Goal: Task Accomplishment & Management: Complete application form

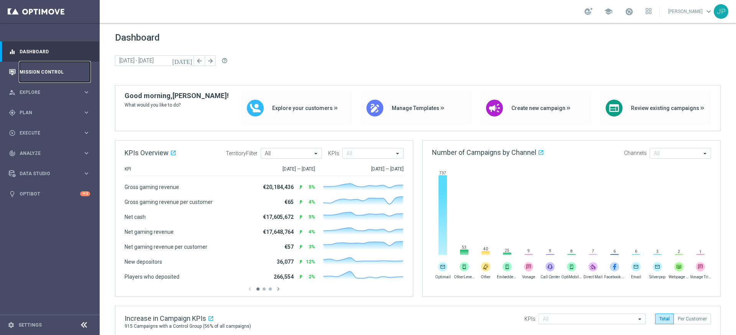
click at [72, 76] on link "Mission Control" at bounding box center [55, 72] width 71 height 20
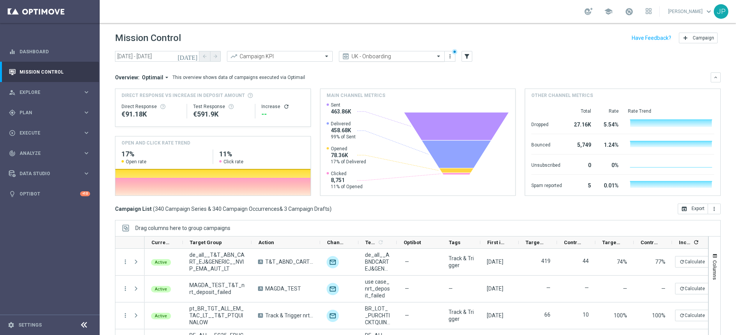
click at [392, 56] on input "text" at bounding box center [384, 56] width 82 height 7
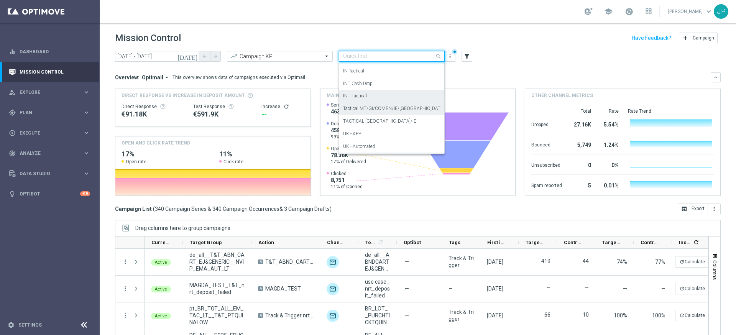
scroll to position [108, 0]
click at [400, 122] on div "TACTICAL UK/IE" at bounding box center [391, 123] width 97 height 13
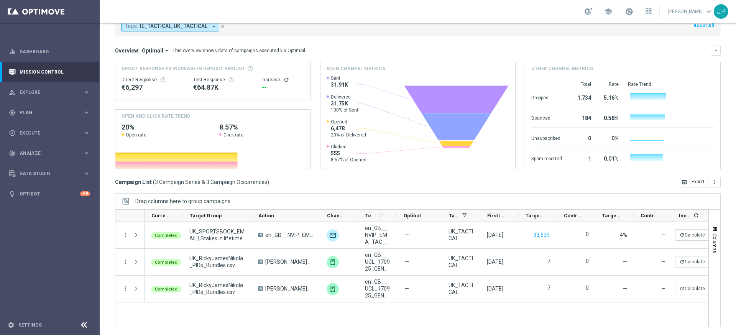
scroll to position [0, 0]
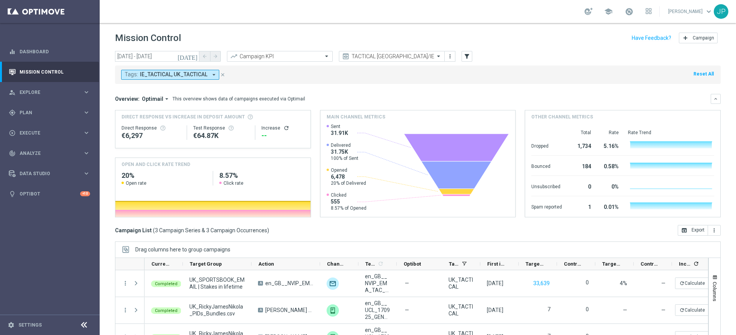
click at [195, 54] on icon "[DATE]" at bounding box center [188, 56] width 21 height 7
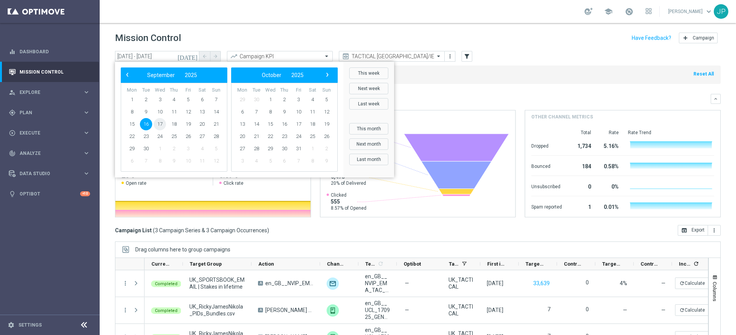
click at [161, 125] on span "17" at bounding box center [160, 124] width 12 height 12
type input "[DATE] - [DATE]"
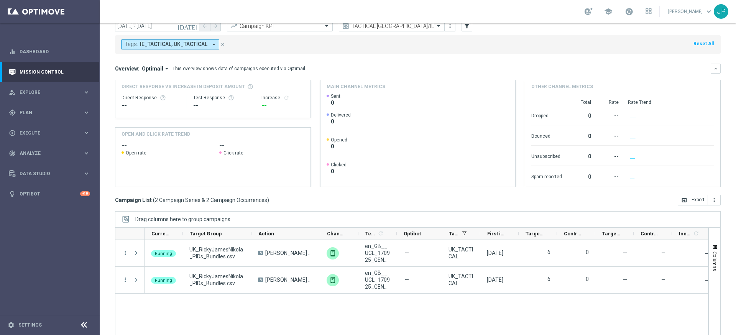
scroll to position [48, 0]
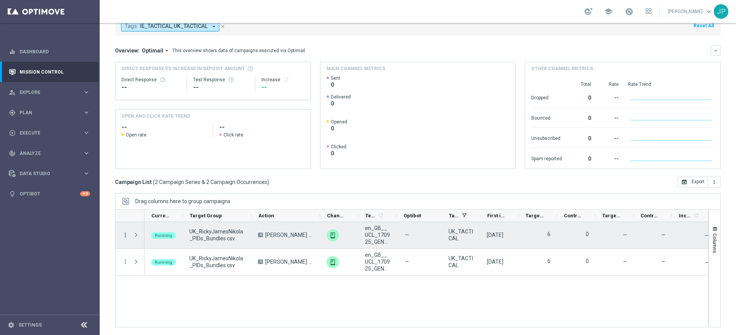
click at [123, 235] on icon "more_vert" at bounding box center [125, 235] width 7 height 7
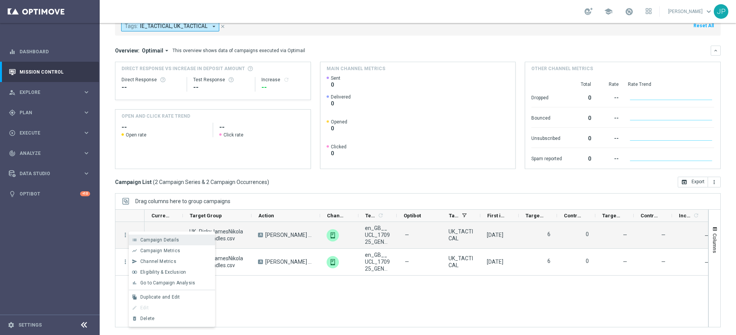
click at [162, 240] on span "Campaign Details" at bounding box center [159, 239] width 39 height 5
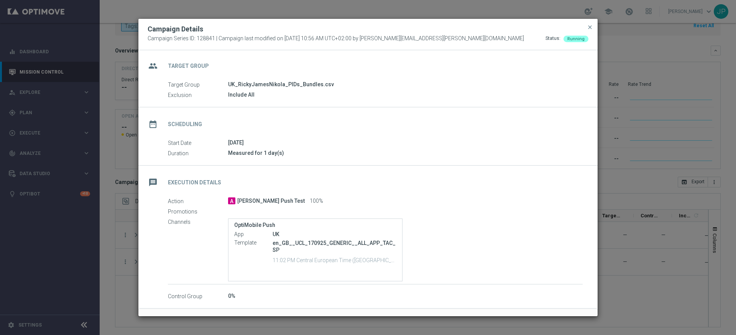
scroll to position [0, 0]
click at [590, 28] on span "close" at bounding box center [590, 27] width 6 height 6
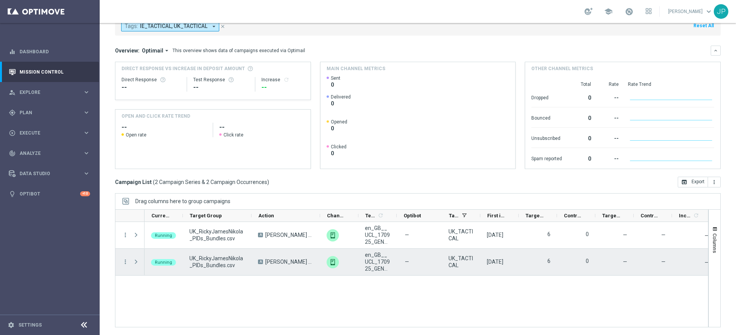
click at [126, 266] on div "more_vert" at bounding box center [122, 262] width 14 height 26
click at [126, 262] on icon "more_vert" at bounding box center [125, 261] width 7 height 7
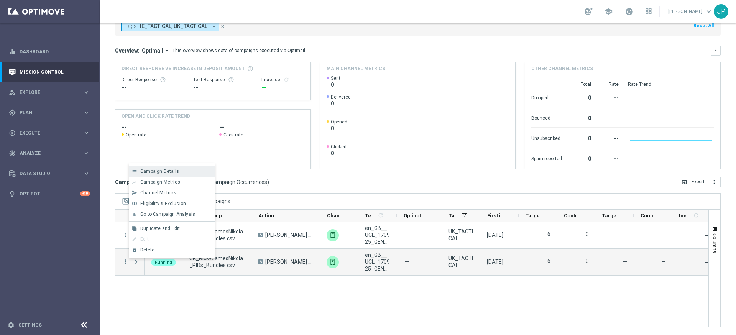
click at [195, 170] on div "Campaign Details" at bounding box center [175, 171] width 71 height 5
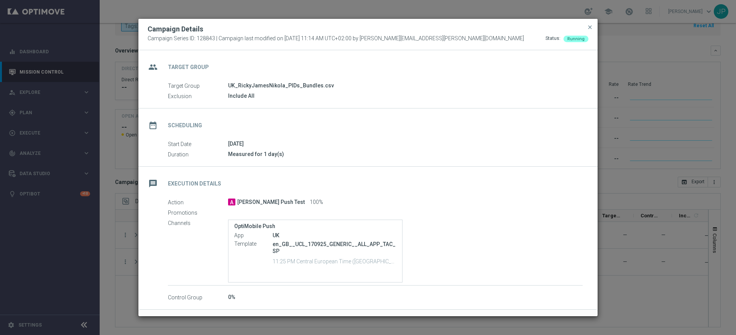
scroll to position [26, 0]
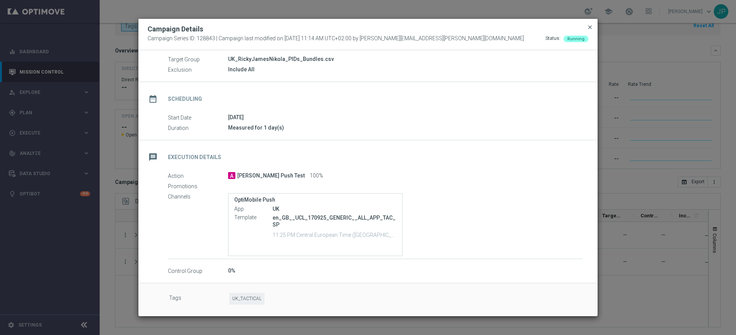
click at [591, 26] on span "close" at bounding box center [590, 27] width 6 height 6
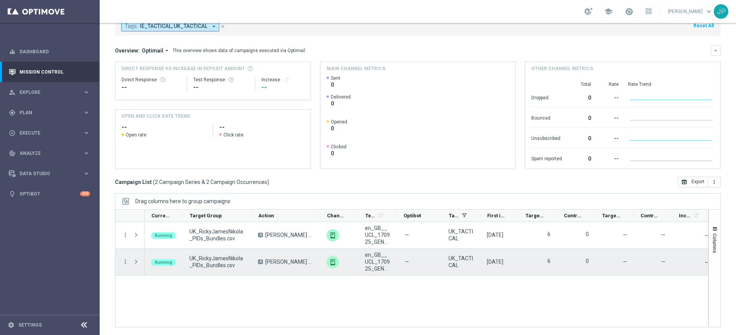
click at [126, 258] on div "more_vert" at bounding box center [122, 262] width 14 height 26
click at [125, 260] on icon "more_vert" at bounding box center [125, 261] width 7 height 7
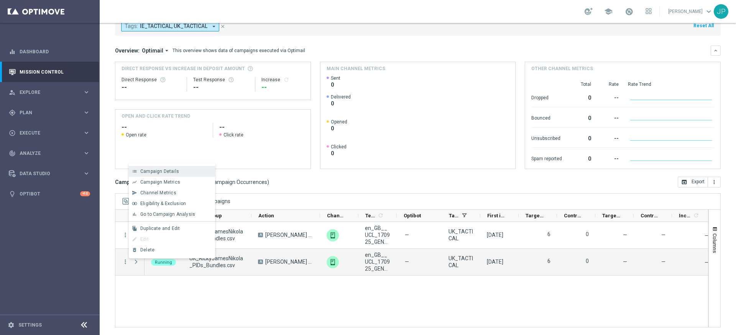
click at [178, 168] on div "list Campaign Details" at bounding box center [172, 171] width 86 height 11
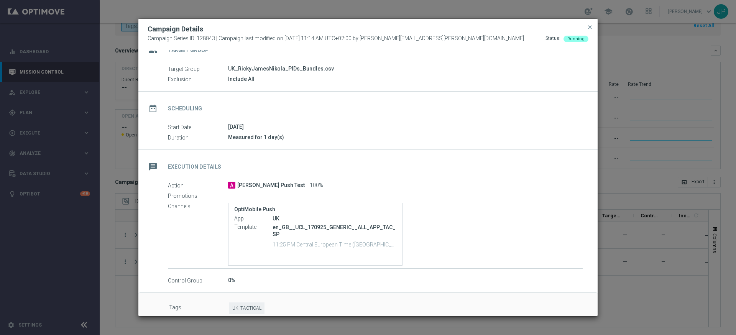
scroll to position [0, 0]
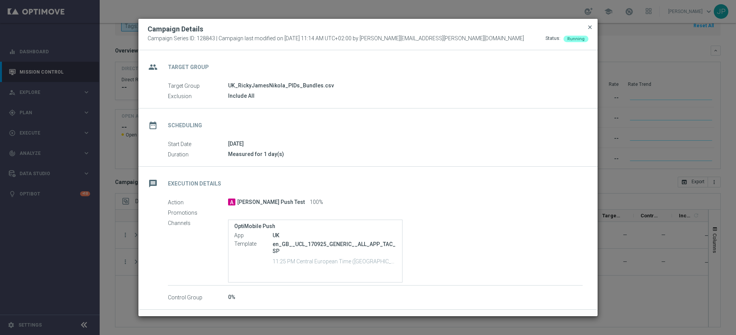
click at [590, 27] on span "close" at bounding box center [590, 27] width 6 height 6
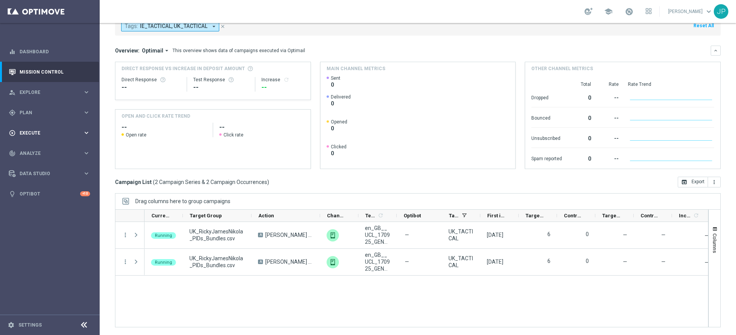
click at [41, 131] on span "Execute" at bounding box center [51, 133] width 63 height 5
click at [57, 148] on link "Campaign Builder" at bounding box center [50, 149] width 60 height 6
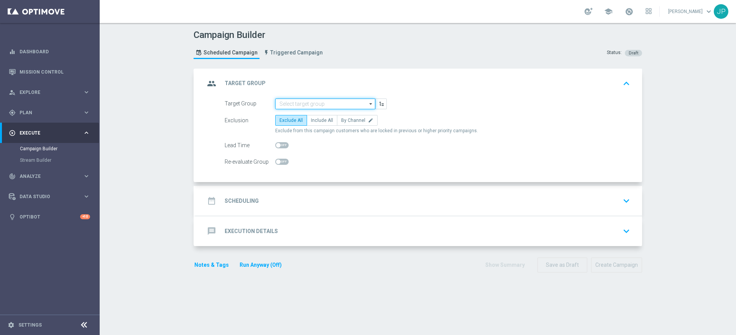
click at [325, 104] on input at bounding box center [325, 104] width 100 height 11
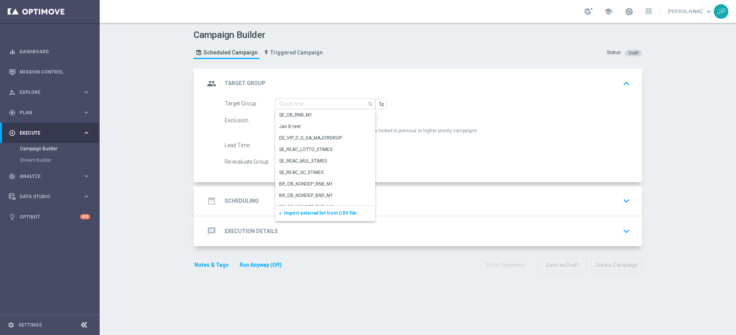
click at [325, 210] on span "Import external list from CSV file" at bounding box center [320, 212] width 72 height 5
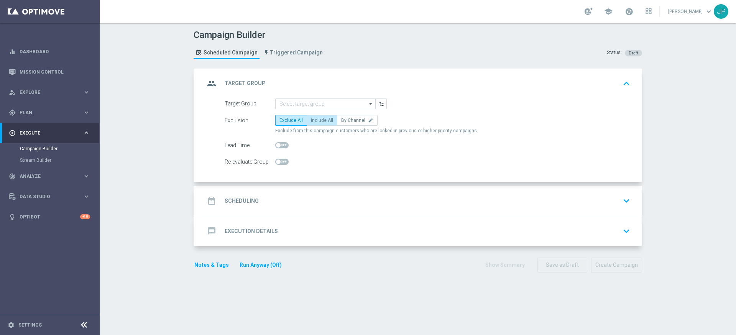
click at [319, 120] on span "Include All" at bounding box center [322, 120] width 22 height 5
click at [316, 120] on input "Include All" at bounding box center [313, 121] width 5 height 5
radio input "true"
click at [350, 204] on div "date_range Scheduling keyboard_arrow_down" at bounding box center [419, 201] width 428 height 15
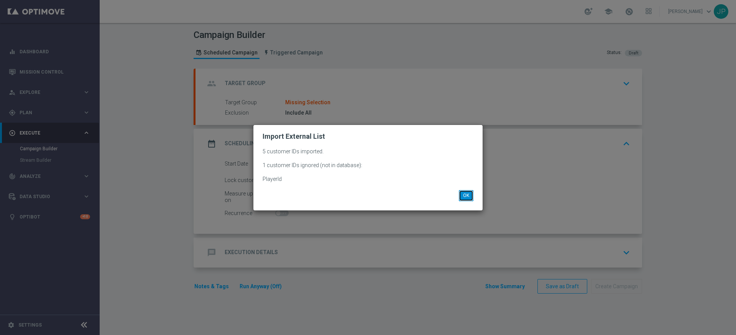
click at [469, 201] on button "OK" at bounding box center [466, 195] width 15 height 11
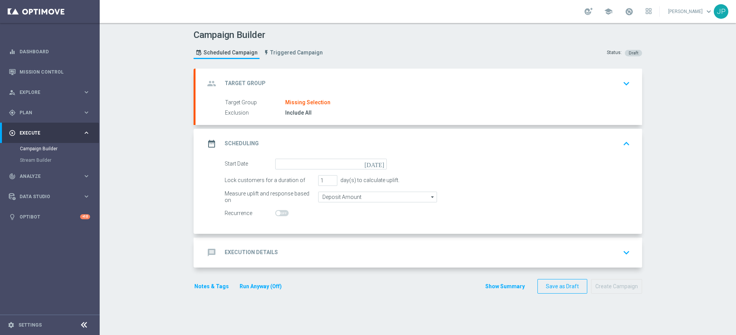
click at [380, 164] on icon "[DATE]" at bounding box center [376, 163] width 23 height 8
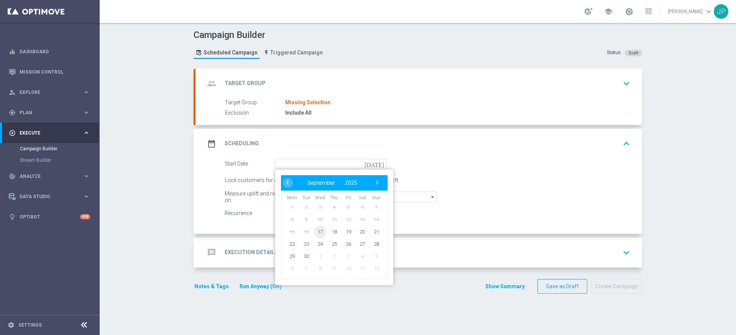
click at [317, 230] on span "17" at bounding box center [320, 231] width 12 height 12
type input "[DATE]"
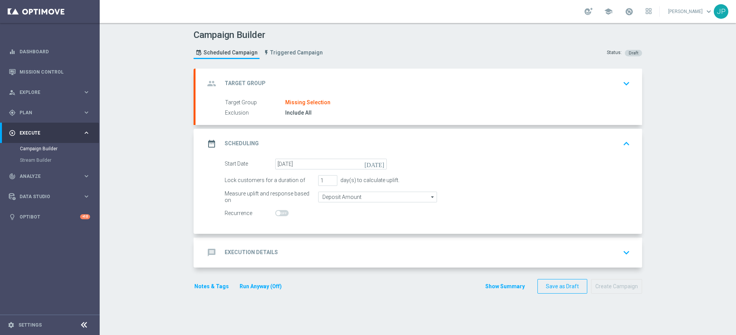
click at [319, 99] on div "Missing Selection" at bounding box center [307, 102] width 45 height 7
click at [612, 87] on div "group Target Group keyboard_arrow_down" at bounding box center [419, 83] width 428 height 15
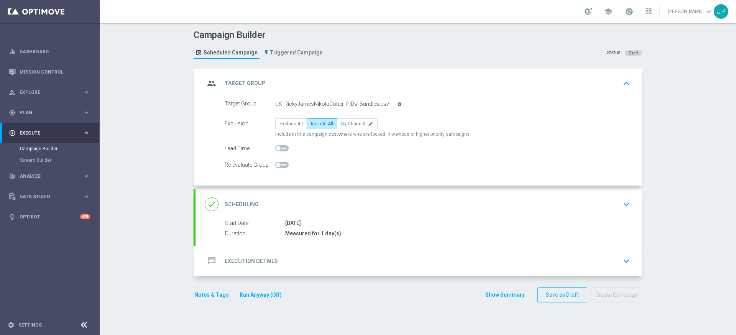
click at [483, 204] on div "done Scheduling keyboard_arrow_down" at bounding box center [419, 204] width 428 height 15
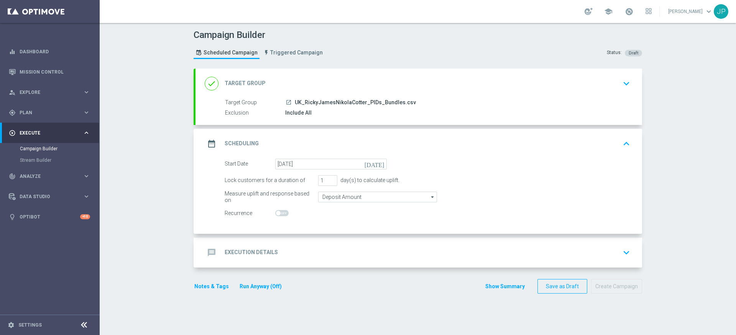
click at [454, 254] on div "message Execution Details keyboard_arrow_down" at bounding box center [419, 252] width 428 height 15
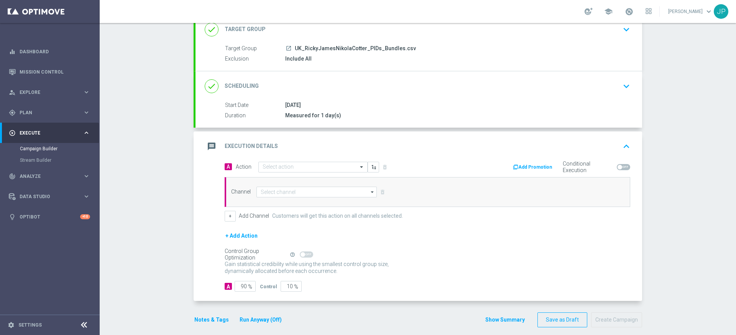
scroll to position [62, 0]
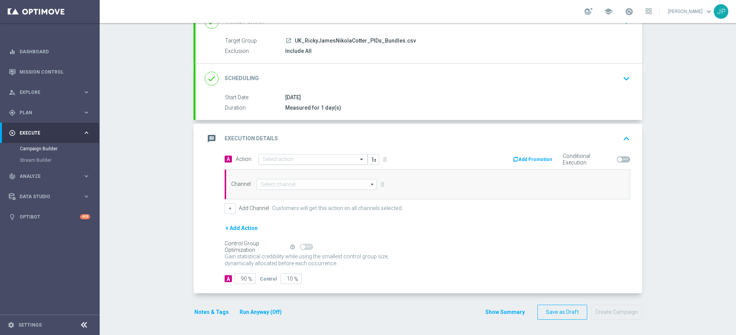
click at [330, 160] on input "text" at bounding box center [305, 159] width 85 height 7
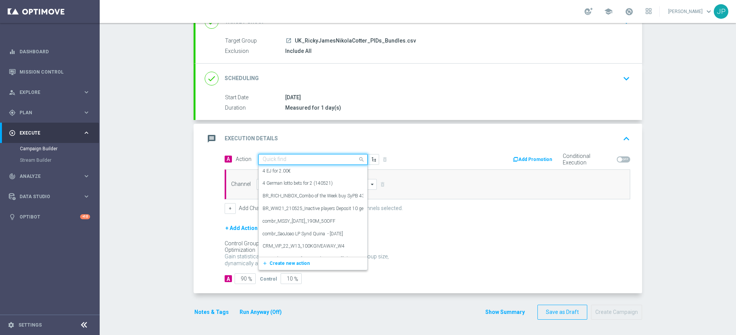
paste input "en_GB_NVIP_TAC_GM__250917_EXCLGAME_MIDNIGHT_JACKPOT_5000"
type input "en_GB_NVIP_TAC_GM__250917_EXCLGAME_MIDNIGHT_JACKPOT_5000"
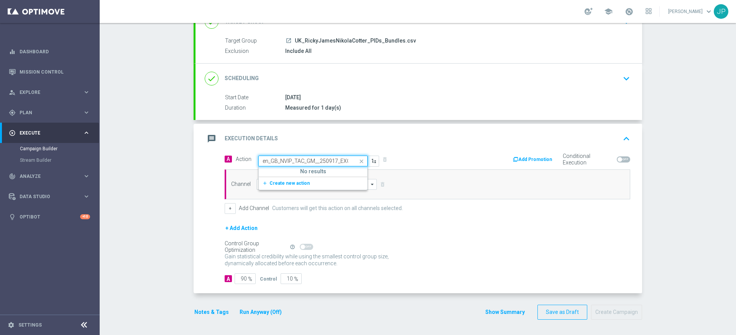
scroll to position [0, 85]
click at [323, 185] on button "add_new Create new action" at bounding box center [312, 183] width 106 height 9
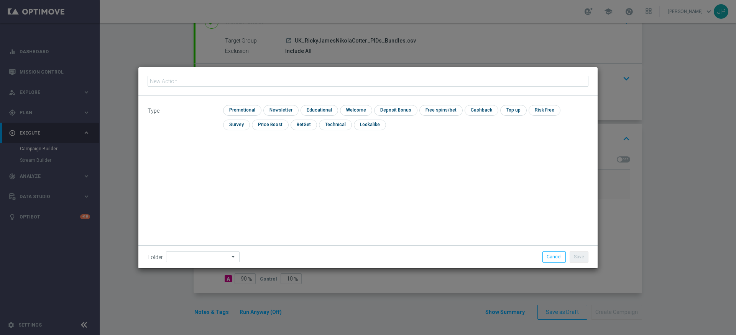
type input "en_GB_NVIP_TAC_GM__250917_EXCLGAME_MIDNIGHT_JACKPOT_5000"
click at [254, 109] on input "checkbox" at bounding box center [241, 110] width 36 height 10
checkbox input "true"
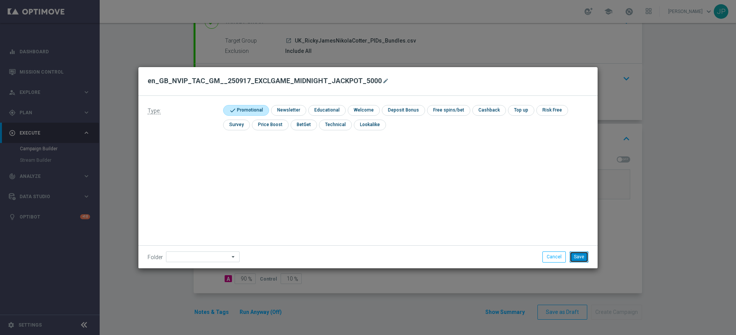
click at [579, 256] on button "Save" at bounding box center [579, 257] width 19 height 11
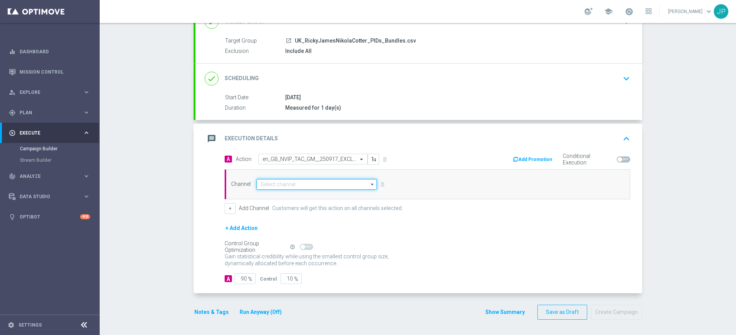
click at [304, 184] on input at bounding box center [316, 184] width 120 height 11
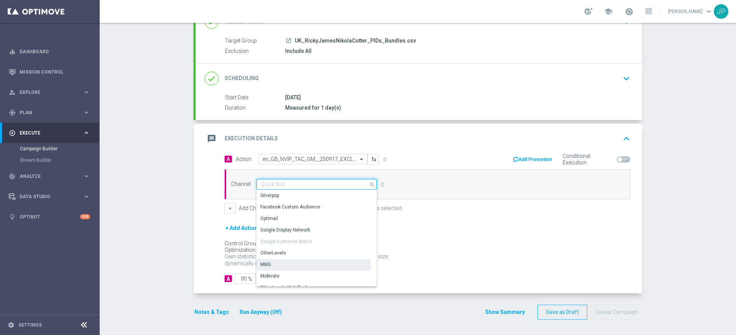
scroll to position [203, 0]
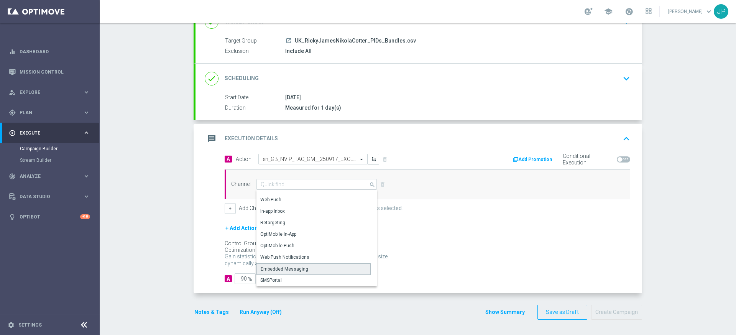
click at [304, 271] on div "Embedded Messaging" at bounding box center [285, 269] width 48 height 7
type input "Embedded Messaging"
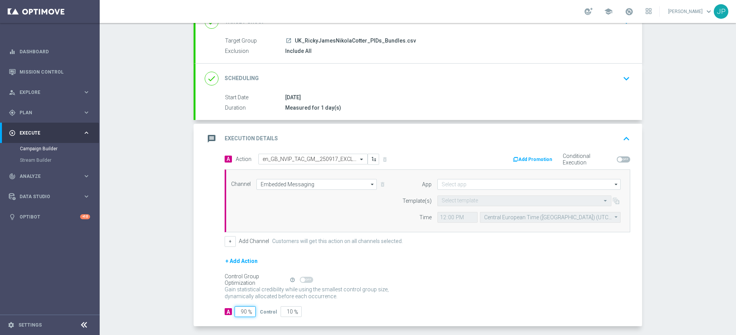
click at [244, 310] on input "90" at bounding box center [245, 311] width 21 height 11
type input "0"
type input "100"
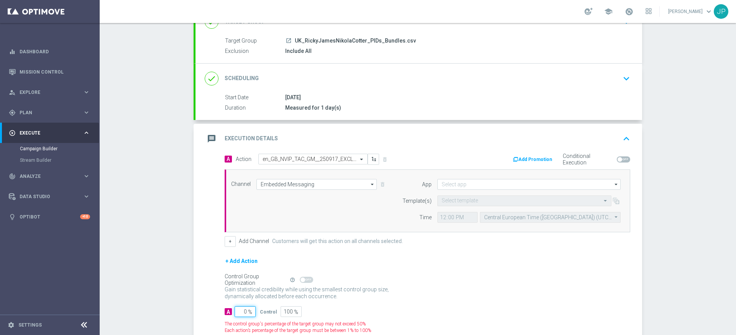
type input "10"
type input "90"
type input "100"
type input "0"
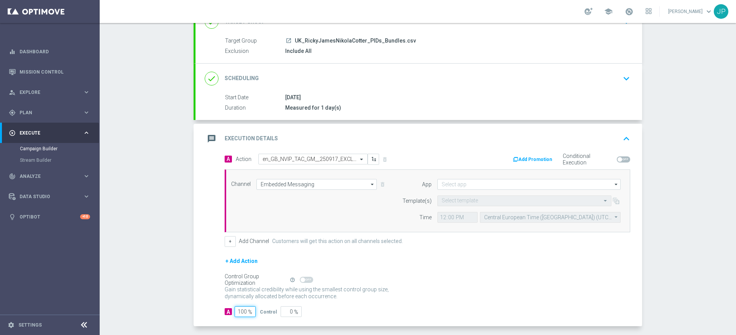
type input "100"
click at [391, 271] on div "+ Add Action" at bounding box center [428, 265] width 406 height 19
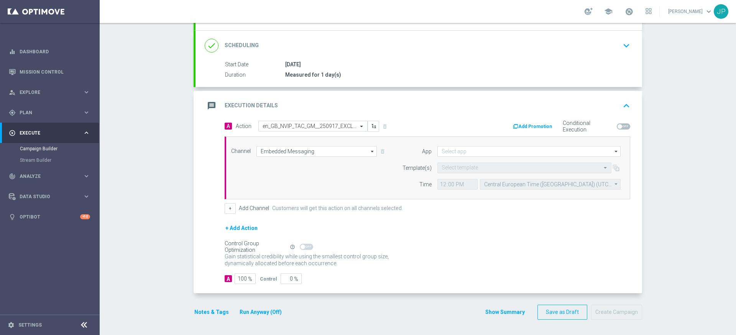
click at [207, 311] on button "Notes & Tags" at bounding box center [212, 312] width 36 height 10
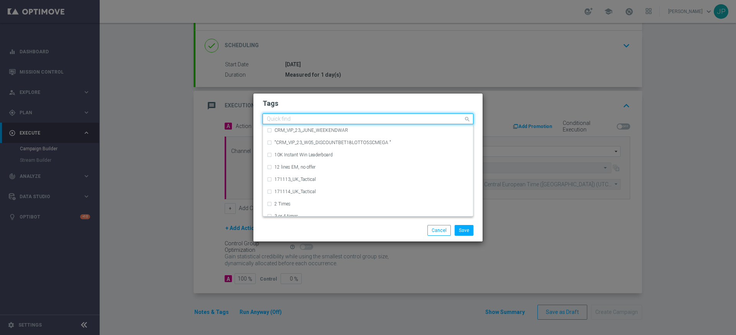
click at [335, 121] on input "text" at bounding box center [365, 119] width 197 height 7
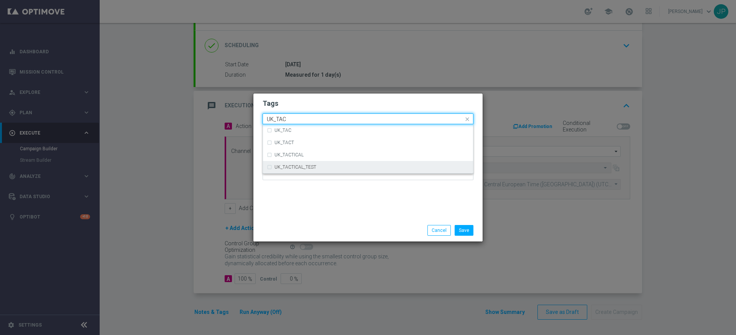
click at [301, 165] on label "UK_TACTICAL_TEST" at bounding box center [296, 167] width 42 height 5
type input "UK_TAC"
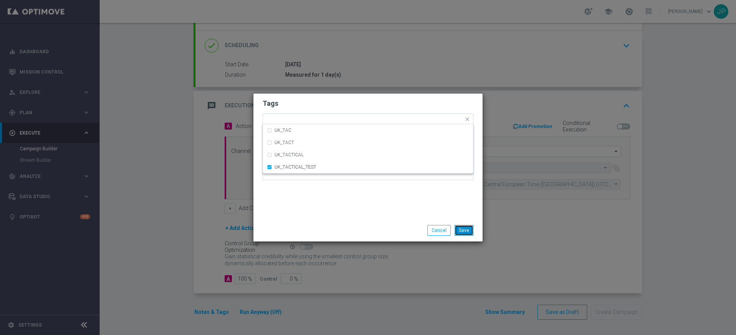
click at [469, 230] on button "Save" at bounding box center [464, 230] width 19 height 11
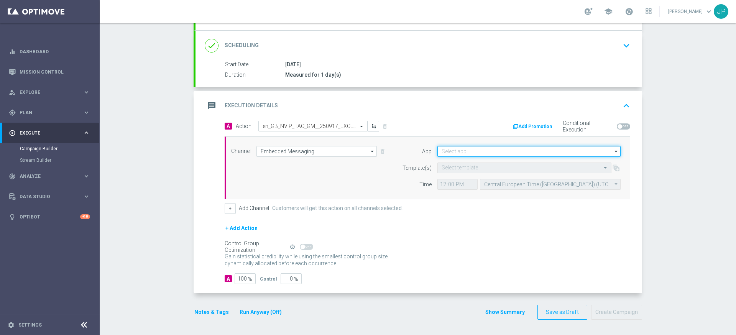
click at [546, 150] on input at bounding box center [528, 151] width 183 height 11
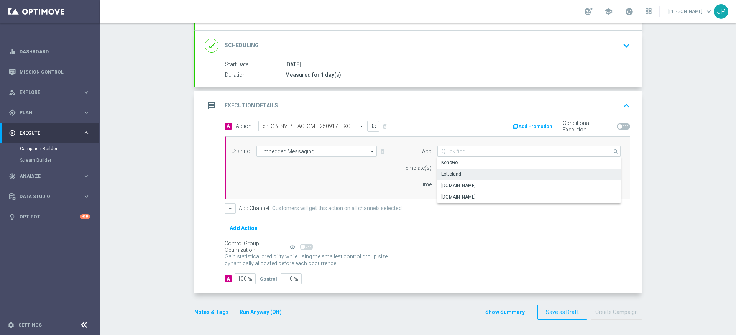
click at [516, 170] on div "Lottoland" at bounding box center [528, 174] width 183 height 11
type input "Lottoland"
click at [492, 169] on input "text" at bounding box center [517, 168] width 150 height 7
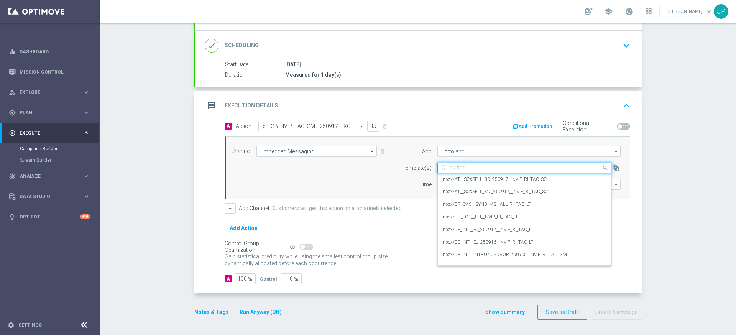
paste input "en_GB_NVIP_TAC_GM__250917_EXCLGAME_MIDNIGHT_JACKPOT_5000"
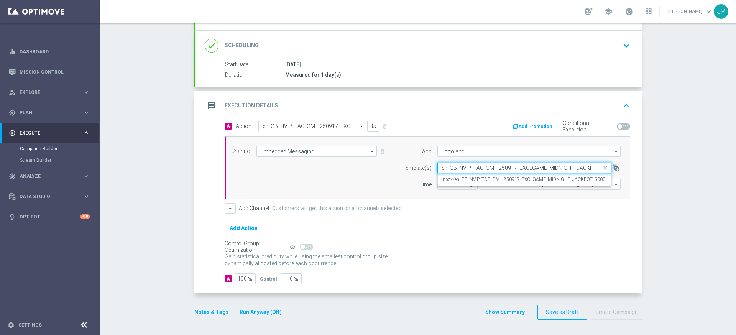
scroll to position [0, 21]
click at [489, 178] on label "Inbox/en_GB_NVIP_TAC_GM__250917_EXCLGAME_MIDNIGHT_JACKPOT_5000" at bounding box center [524, 179] width 164 height 7
type input "en_GB_NVIP_TAC_GM__250917_EXCLGAME_MIDNIGHT_JACKPOT_5000"
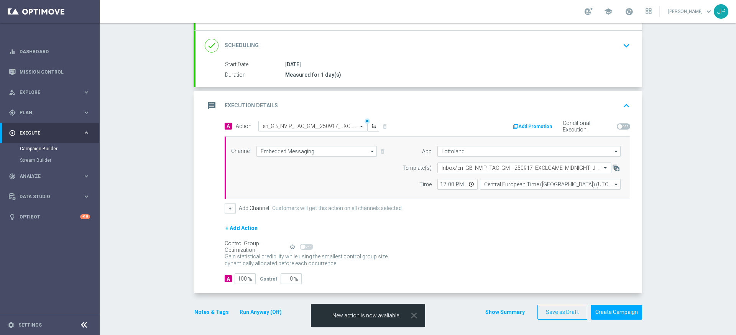
scroll to position [0, 0]
click at [443, 184] on input "12:00" at bounding box center [457, 184] width 40 height 11
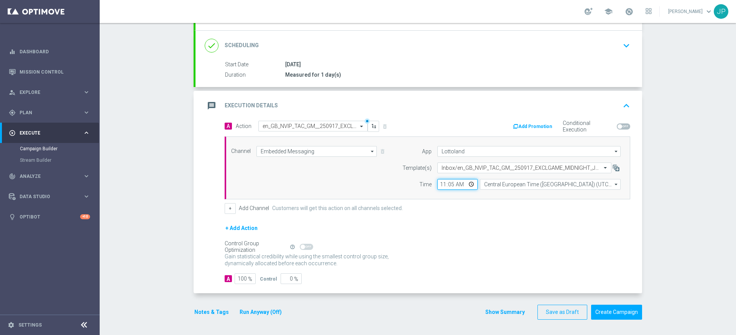
type input "11:50"
click at [540, 227] on div "+ Add Action" at bounding box center [428, 233] width 406 height 19
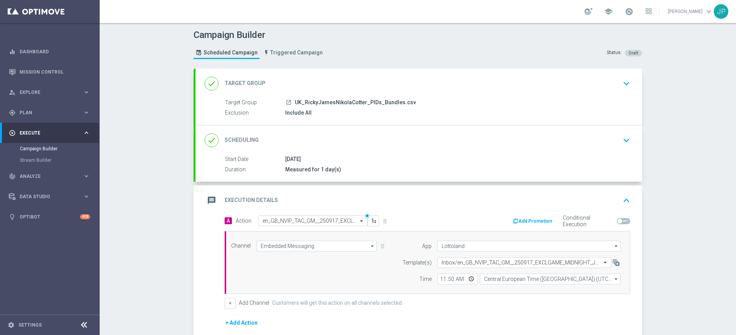
scroll to position [95, 0]
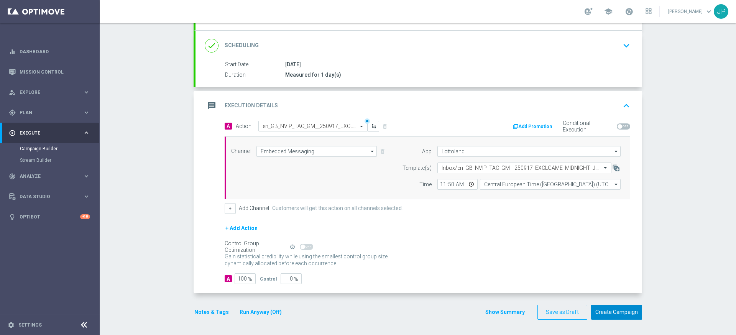
click at [626, 314] on button "Create Campaign" at bounding box center [616, 312] width 51 height 15
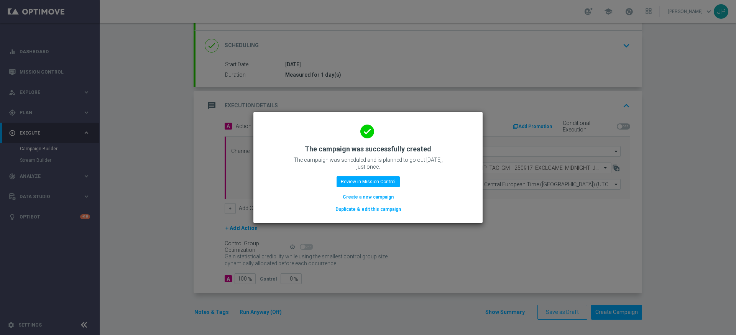
click at [362, 209] on button "Duplicate & edit this campaign" at bounding box center [368, 209] width 67 height 8
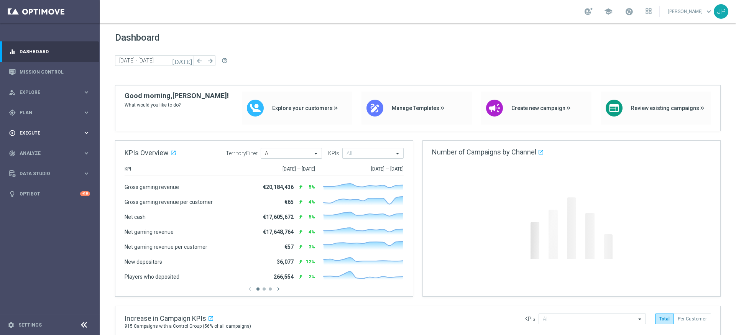
click at [61, 131] on span "Execute" at bounding box center [51, 133] width 63 height 5
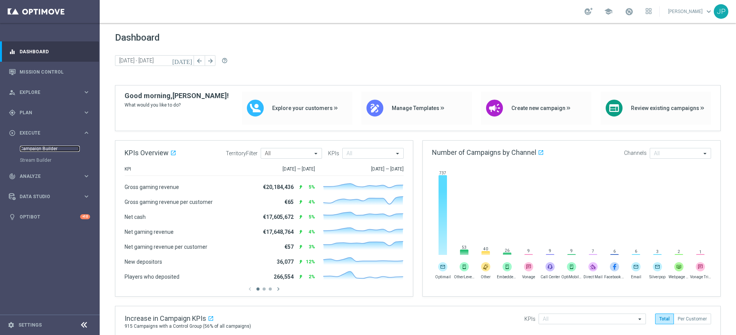
click at [48, 149] on link "Campaign Builder" at bounding box center [50, 149] width 60 height 6
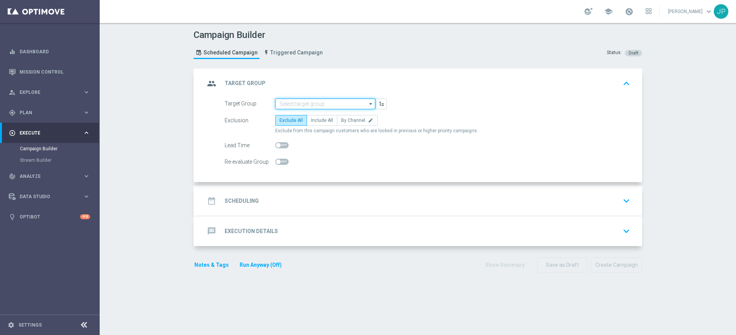
click at [350, 102] on input at bounding box center [325, 104] width 100 height 11
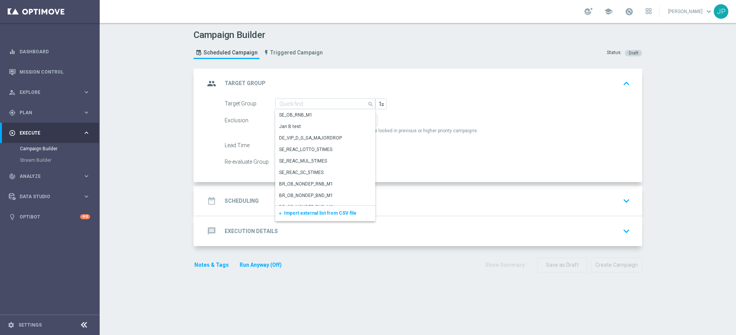
click at [335, 217] on div "add Import external list from CSV file" at bounding box center [325, 213] width 100 height 15
click at [344, 213] on span "Import external list from CSV file" at bounding box center [320, 212] width 72 height 5
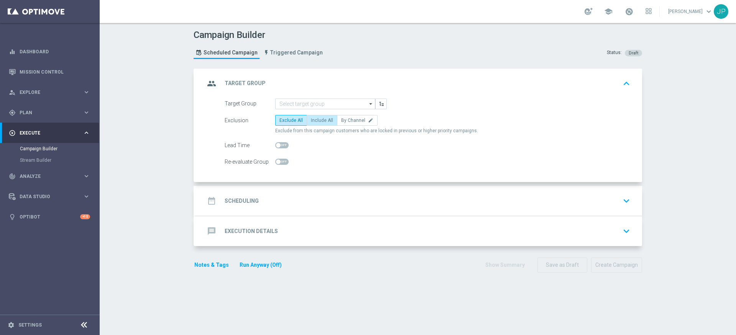
click at [320, 118] on span "Include All" at bounding box center [322, 120] width 22 height 5
click at [316, 119] on input "Include All" at bounding box center [313, 121] width 5 height 5
radio input "true"
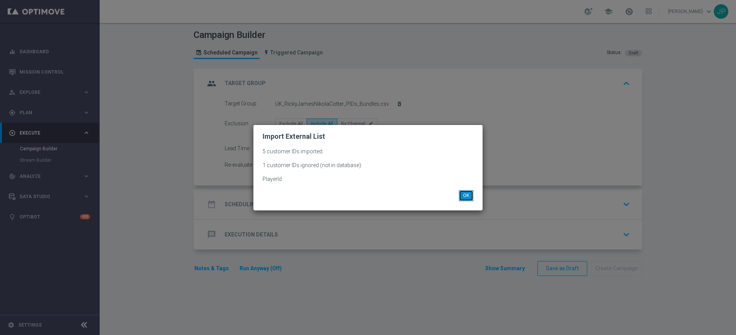
click at [469, 199] on button "OK" at bounding box center [466, 195] width 15 height 11
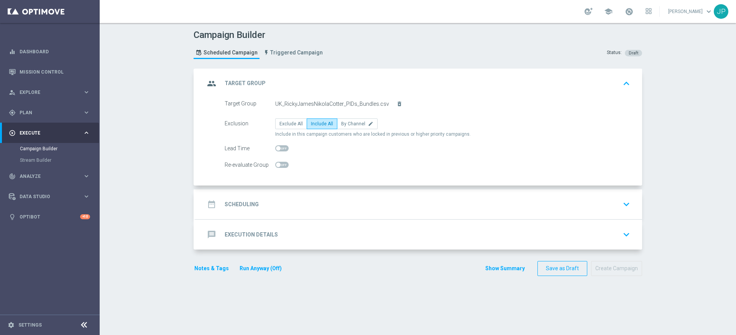
click at [526, 204] on div "date_range Scheduling keyboard_arrow_down" at bounding box center [419, 204] width 428 height 15
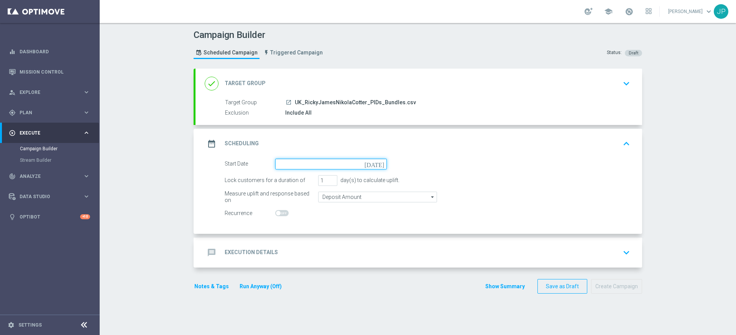
click at [358, 164] on input at bounding box center [331, 164] width 112 height 11
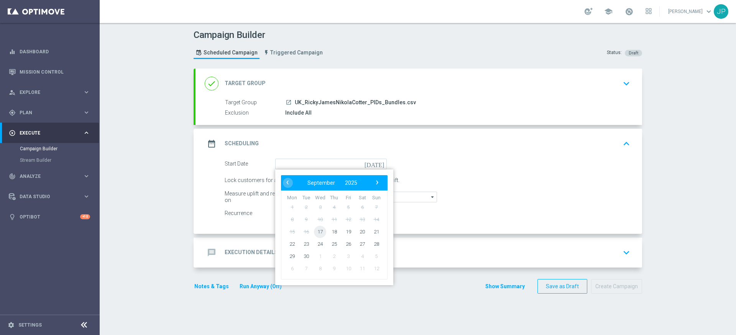
click at [320, 228] on span "17" at bounding box center [320, 231] width 12 height 12
type input "[DATE]"
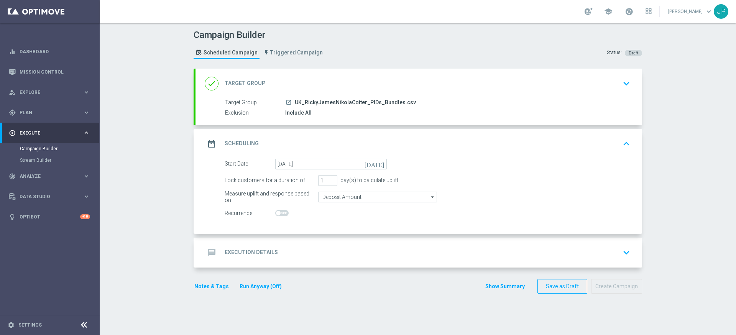
click at [413, 248] on div "message Execution Details keyboard_arrow_down" at bounding box center [419, 252] width 428 height 15
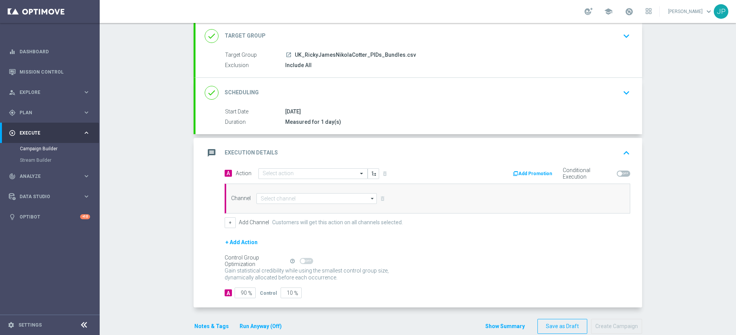
scroll to position [62, 0]
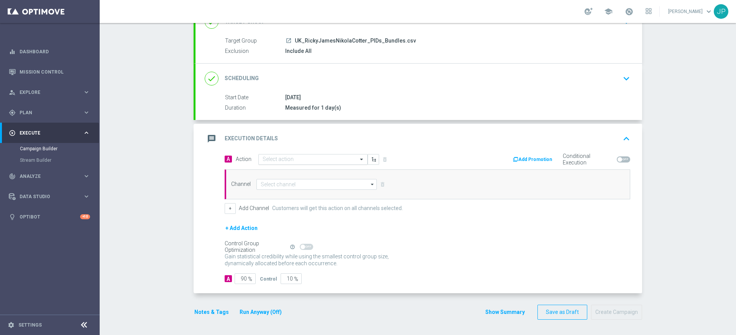
click at [324, 162] on input "text" at bounding box center [305, 159] width 85 height 7
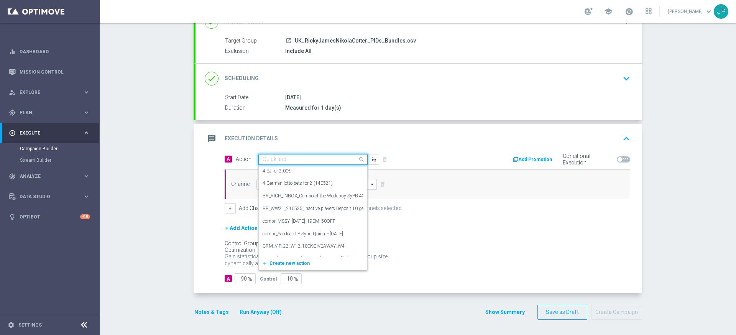
paste input "en_GB_NVIP_TAC_GM__250917_EXCLGAME_TITANS_RISING_HOLD_&_HIT"
type input "en_GB_NVIP_TAC_GM__250917_EXCLGAME_TITANS_RISING_HOLD_&_HIT"
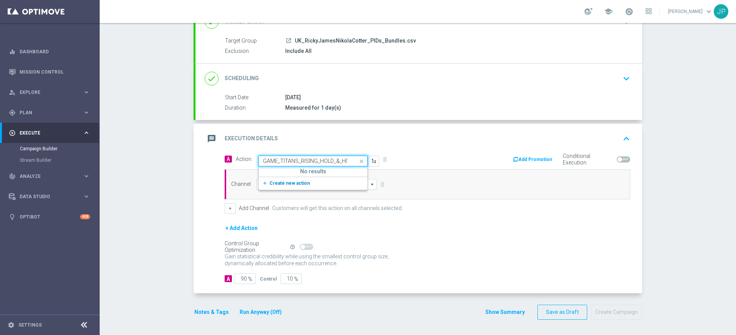
click at [301, 181] on span "Create new action" at bounding box center [290, 183] width 40 height 5
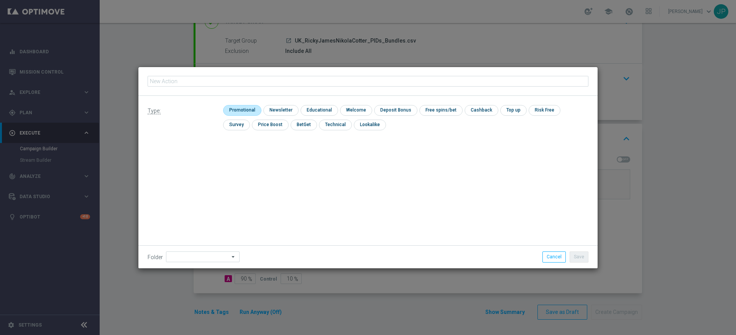
click at [251, 107] on input "checkbox" at bounding box center [241, 110] width 36 height 10
checkbox input "true"
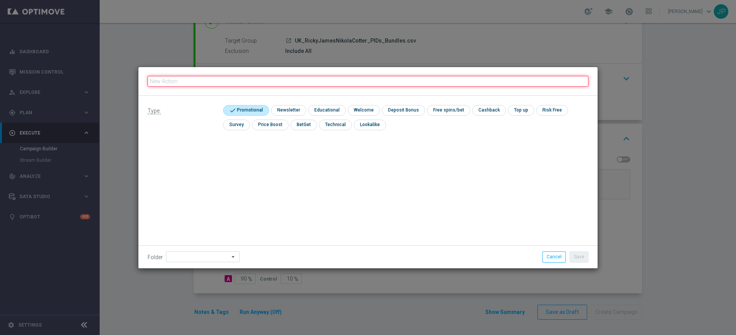
click at [284, 77] on input "text" at bounding box center [368, 81] width 441 height 11
paste input "en_GB_NVIP_TAC_GM__250917_EXCLGAME_TITANS_RISING_HOLD_&_HIT"
type input "en_GB_NVIP_TAC_GM__250917_EXCLGAME_TITANS_RISING_HOLD_&_HIT"
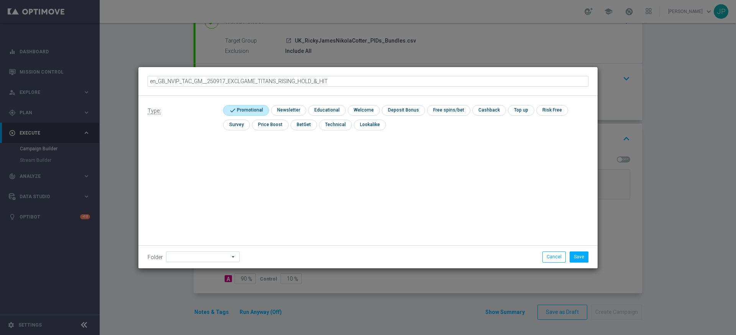
click at [376, 200] on div "Type: check Promotional check Newsletter check Educational check Welcome check …" at bounding box center [367, 182] width 459 height 173
click at [580, 258] on button "Save" at bounding box center [579, 257] width 19 height 11
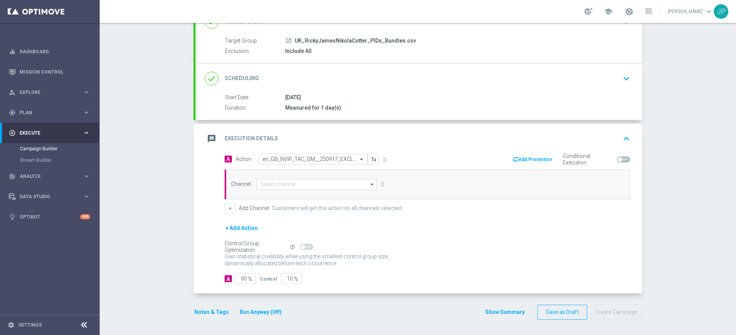
click at [248, 278] on span "%" at bounding box center [250, 279] width 4 height 7
click at [245, 279] on input "90" at bounding box center [245, 278] width 21 height 11
type input "9"
type input "91"
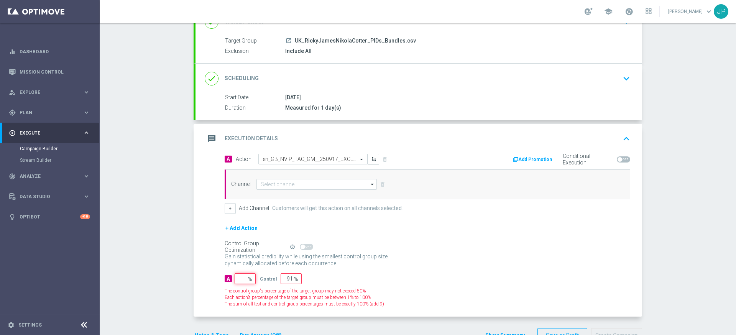
type input "100"
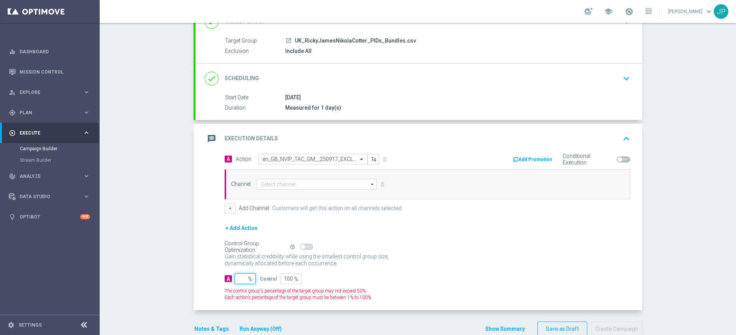
type input "1"
type input "99"
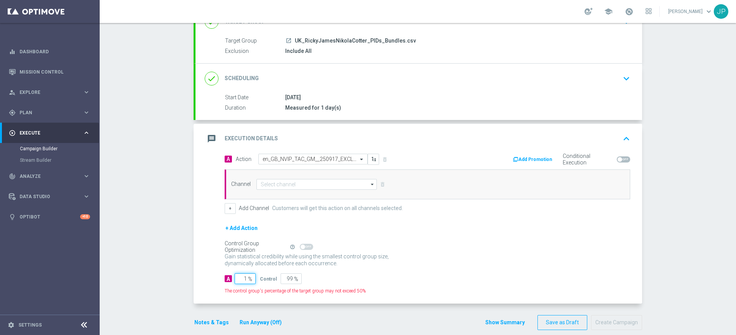
type input "10"
type input "90"
type input "100"
type input "0"
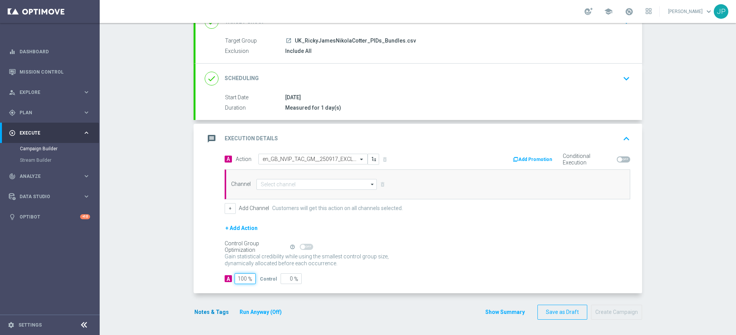
type input "100"
click at [213, 315] on button "Notes & Tags" at bounding box center [212, 312] width 36 height 10
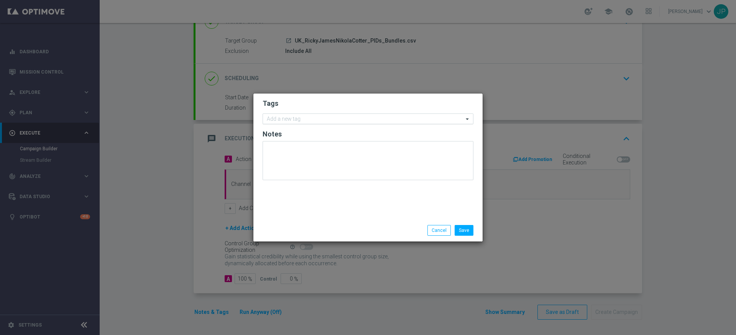
click at [349, 113] on div "Add a new tag" at bounding box center [368, 118] width 211 height 11
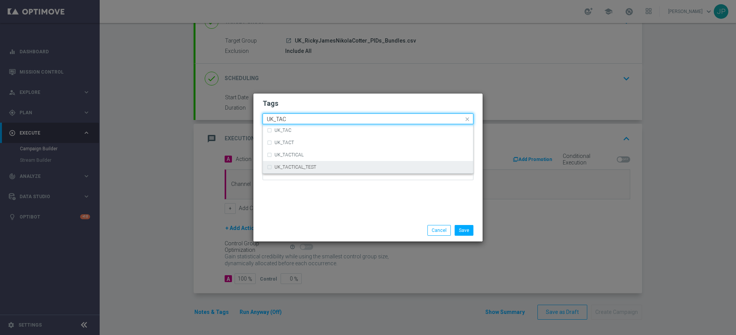
click at [345, 165] on div "UK_TACTICAL_TEST" at bounding box center [372, 167] width 195 height 5
type input "UK_TAC"
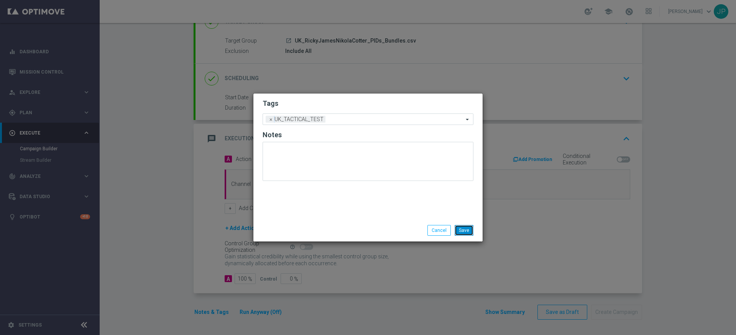
click at [469, 232] on button "Save" at bounding box center [464, 230] width 19 height 11
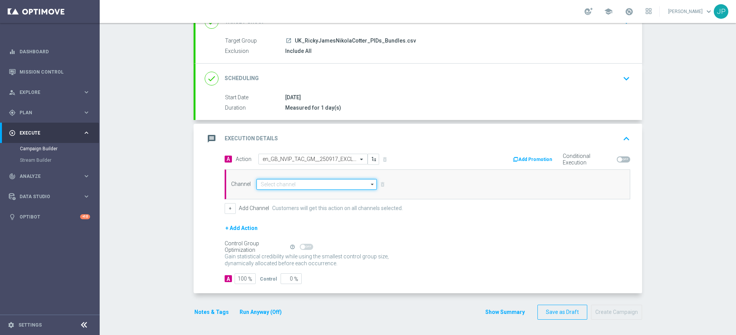
click at [337, 186] on input at bounding box center [316, 184] width 120 height 11
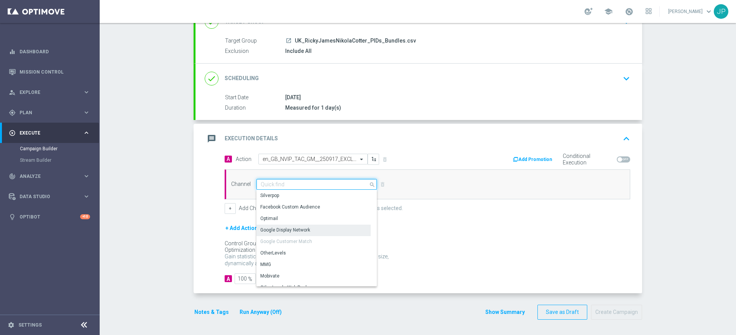
scroll to position [203, 0]
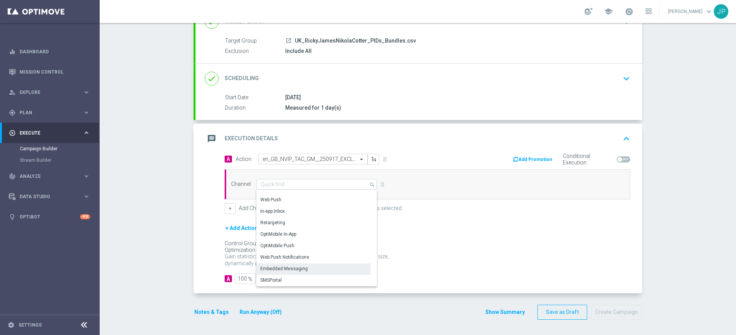
click at [309, 271] on div "Embedded Messaging" at bounding box center [313, 268] width 114 height 11
type input "Embedded Messaging"
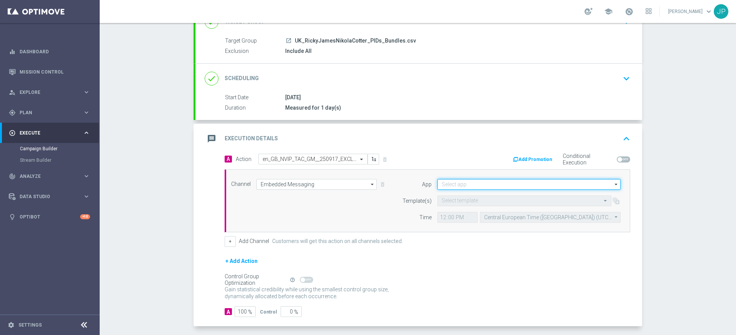
click at [535, 186] on input at bounding box center [528, 184] width 183 height 11
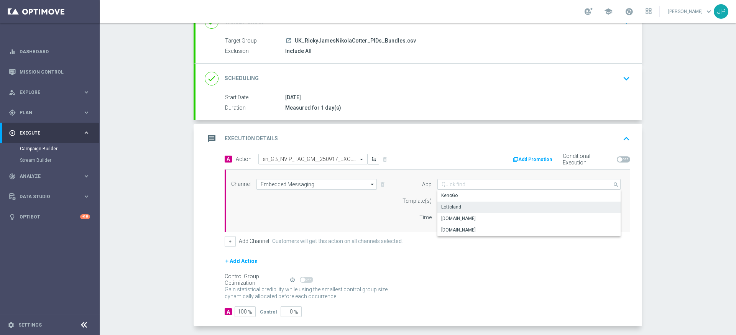
click at [505, 209] on div "Lottoland" at bounding box center [528, 207] width 183 height 11
type input "Lottoland"
click at [483, 281] on div "Control Group Optimization Self Optimizing Campaign help_outline" at bounding box center [428, 280] width 406 height 8
click at [484, 201] on input "text" at bounding box center [517, 201] width 150 height 7
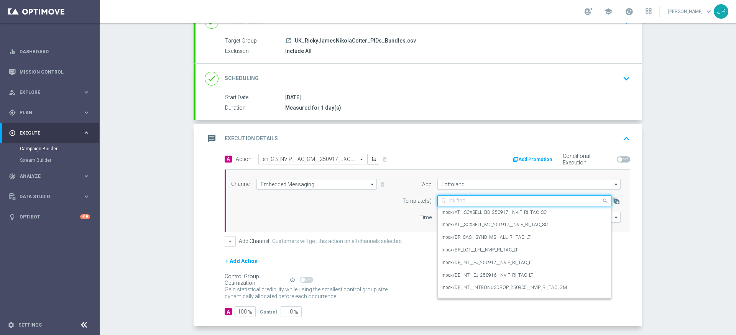
paste input "en_GB_NVIP_TAC_GM__250917_EXCLGAME_TITANS_RISING_HOLD_&_HIT"
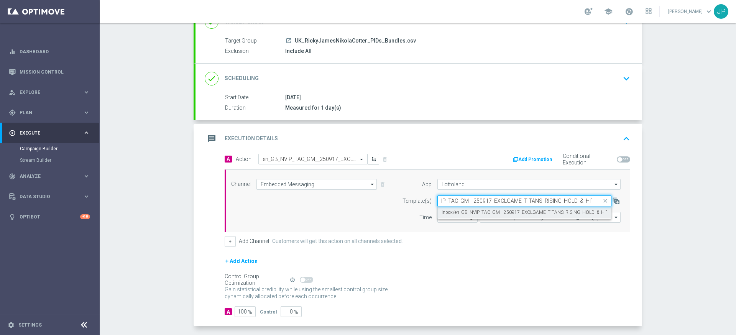
click at [493, 214] on label "Inbox/en_GB_NVIP_TAC_GM__250917_EXCLGAME_TITANS_RISING_HOLD_&_HIT" at bounding box center [525, 212] width 167 height 7
type input "en_GB_NVIP_TAC_GM__250917_EXCLGAME_TITANS_RISING_HOLD_&_HIT"
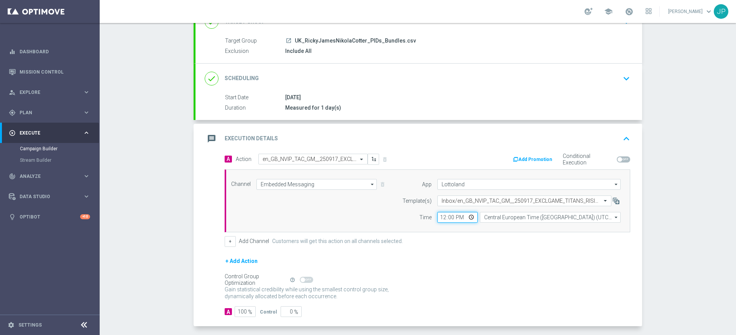
click at [443, 218] on input "12:00" at bounding box center [457, 217] width 40 height 11
type input "11:53"
click at [520, 253] on form "A Action Select action en_GB_NVIP_TAC_GM__250917_EXCLGAME_TITANS_RISING_HOLD_&_…" at bounding box center [428, 236] width 406 height 164
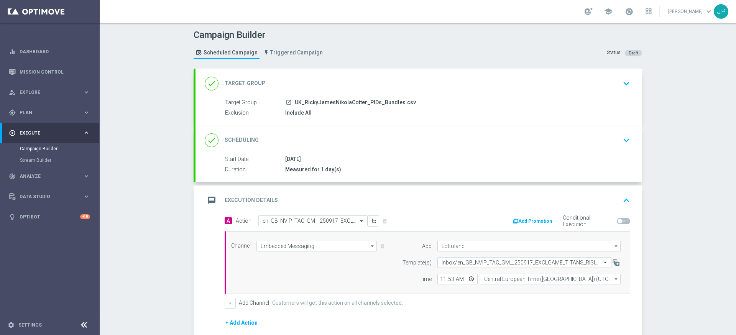
scroll to position [95, 0]
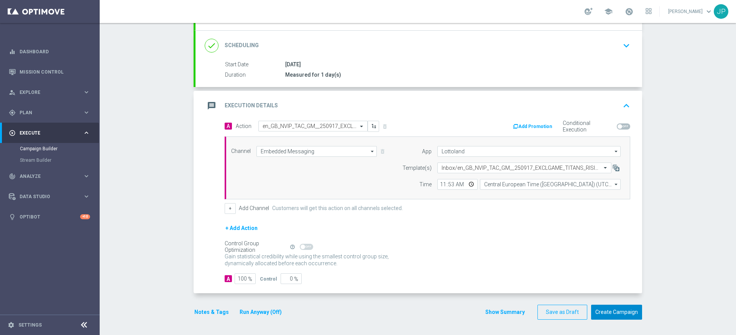
click at [619, 314] on button "Create Campaign" at bounding box center [616, 312] width 51 height 15
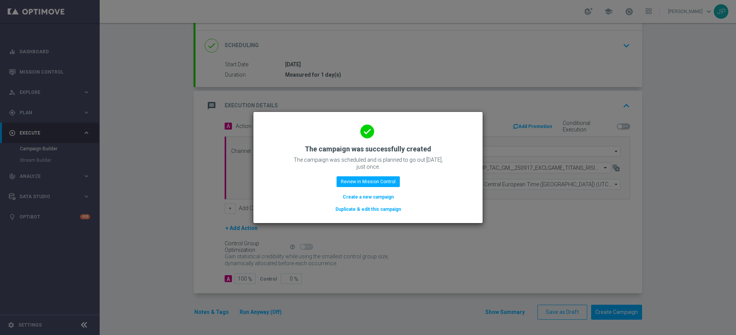
click at [382, 210] on button "Duplicate & edit this campaign" at bounding box center [368, 209] width 67 height 8
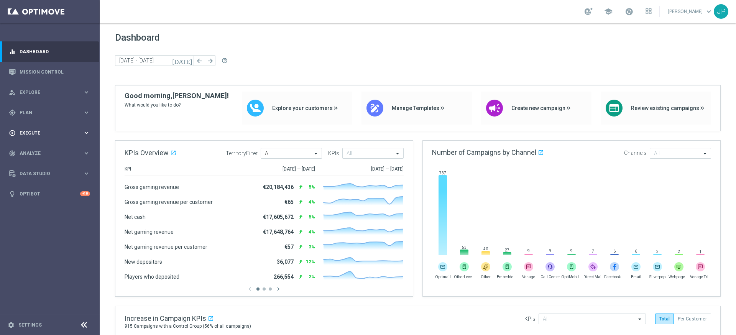
click at [47, 132] on span "Execute" at bounding box center [51, 133] width 63 height 5
click at [50, 148] on link "Campaign Builder" at bounding box center [50, 149] width 60 height 6
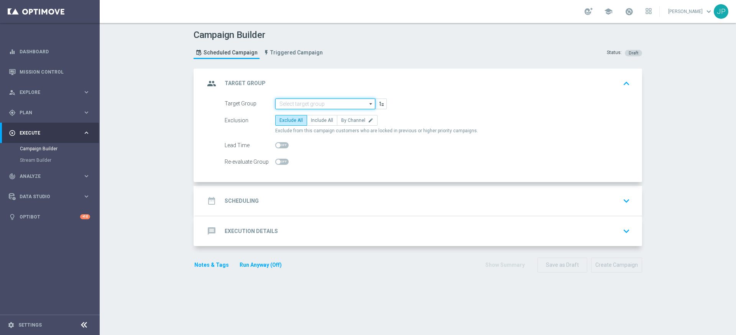
click at [337, 104] on input at bounding box center [325, 104] width 100 height 11
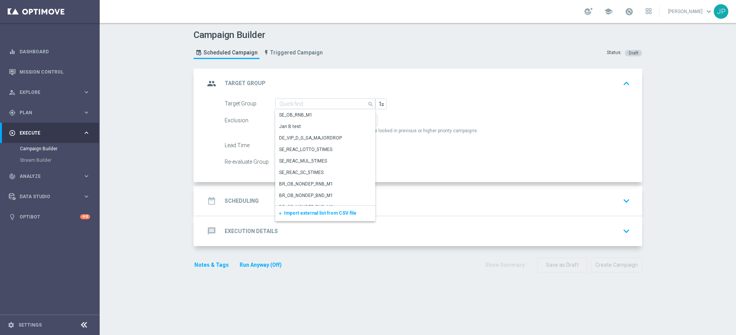
click at [314, 215] on span "Import external list from CSV file" at bounding box center [320, 212] width 72 height 5
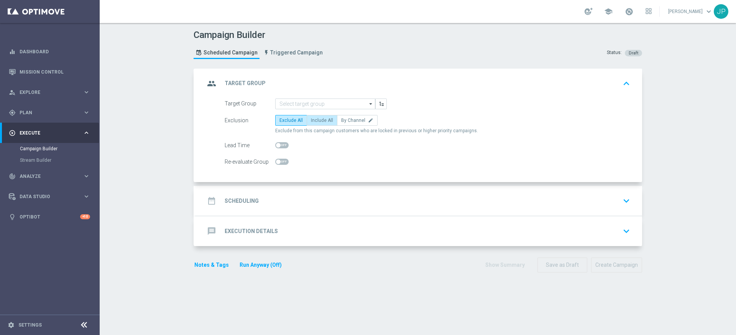
click at [329, 119] on span "Include All" at bounding box center [322, 120] width 22 height 5
click at [316, 119] on input "Include All" at bounding box center [313, 121] width 5 height 5
radio input "true"
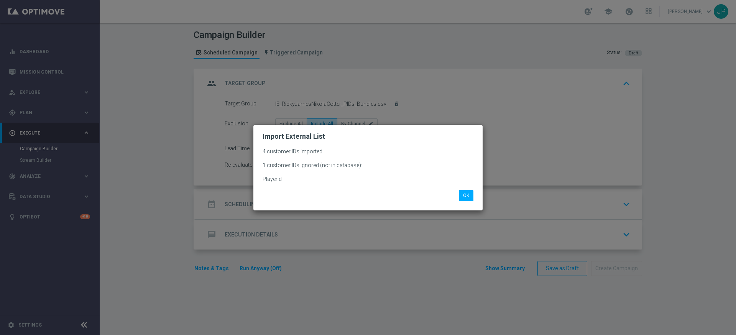
click at [420, 193] on div "OK" at bounding box center [368, 195] width 222 height 11
click at [464, 196] on button "OK" at bounding box center [466, 195] width 15 height 11
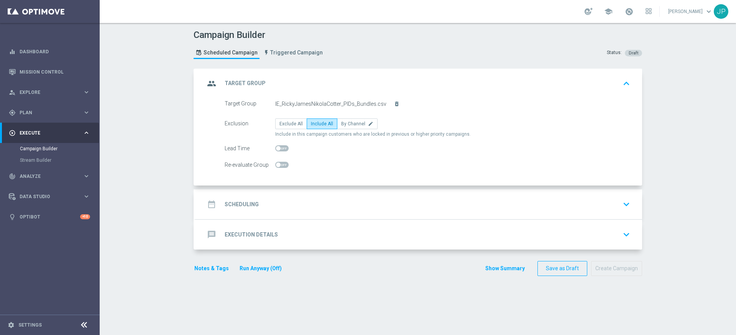
click at [398, 210] on div "date_range Scheduling keyboard_arrow_down" at bounding box center [419, 204] width 428 height 15
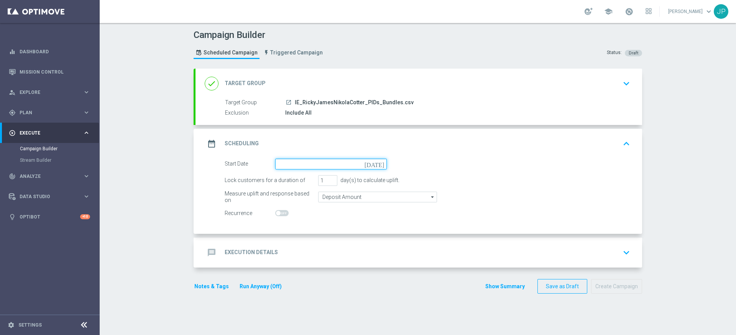
click at [334, 167] on input at bounding box center [331, 164] width 112 height 11
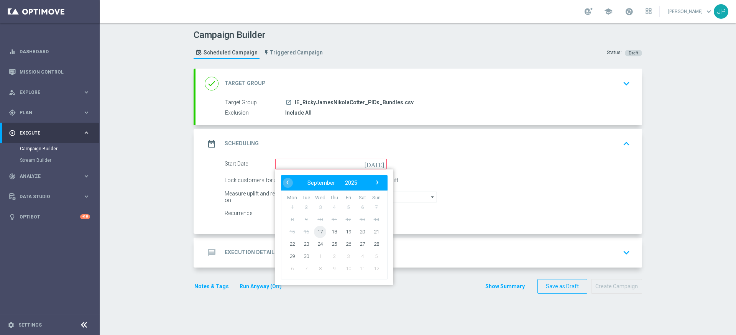
click at [321, 232] on span "17" at bounding box center [320, 231] width 12 height 12
type input "[DATE]"
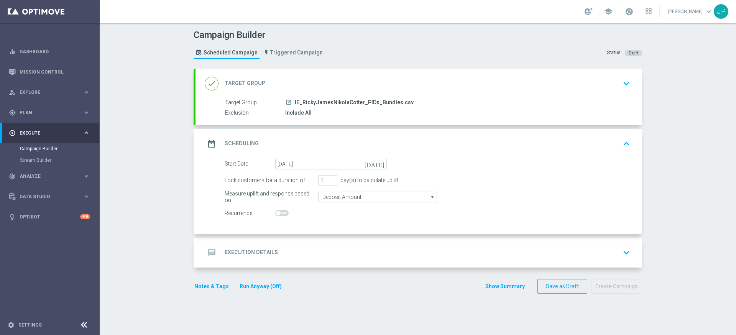
click at [391, 248] on div "message Execution Details keyboard_arrow_down" at bounding box center [419, 252] width 428 height 15
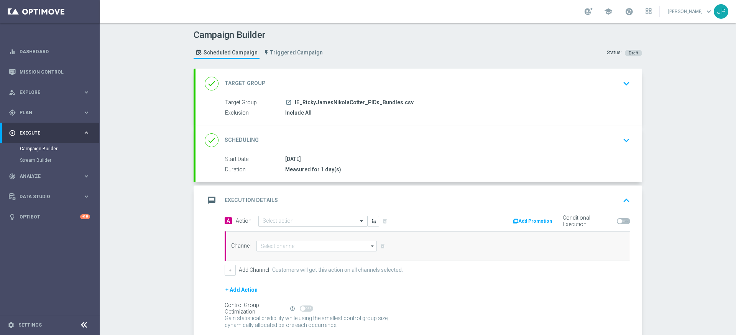
click at [312, 220] on input "text" at bounding box center [305, 221] width 85 height 7
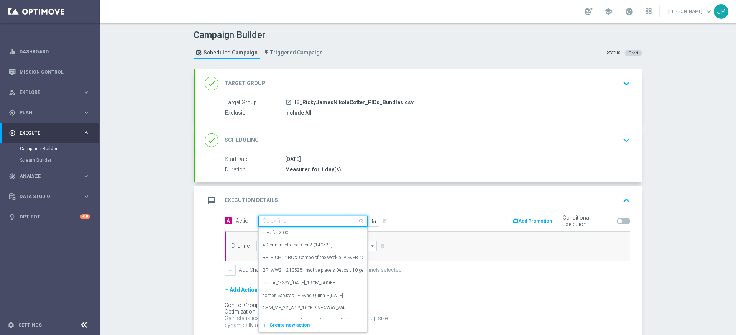
paste input "en_IE_RIT_NVIP_RI_TAC_GM_W38_EXCL_GAME__MIDNIGHT_JACKPOT_5000"
type input "en_IE_RIT_NVIP_RI_TAC_GM_W38_EXCL_GAME__MIDNIGHT_JACKPOT_5000"
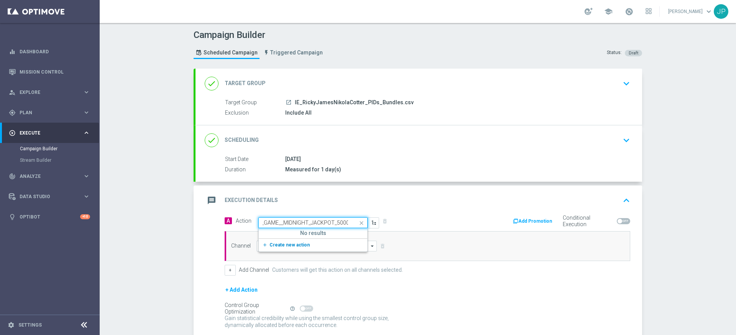
click at [293, 247] on span "Create new action" at bounding box center [290, 244] width 40 height 5
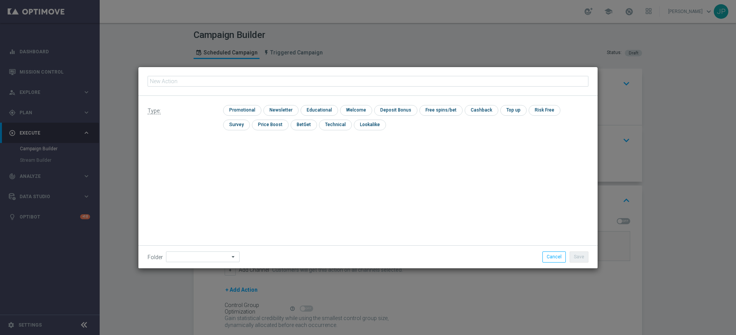
type input "en_IE_RIT_NVIP_RI_TAC_GM_W38_EXCL_GAME__MIDNIGHT_JACKPOT_5000"
click at [238, 109] on input "checkbox" at bounding box center [241, 110] width 36 height 10
checkbox input "true"
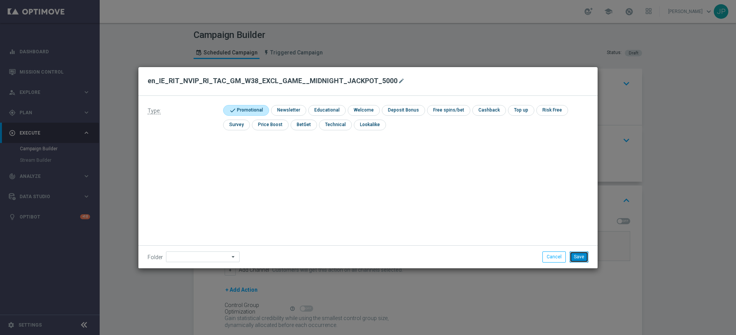
click at [577, 256] on button "Save" at bounding box center [579, 257] width 19 height 11
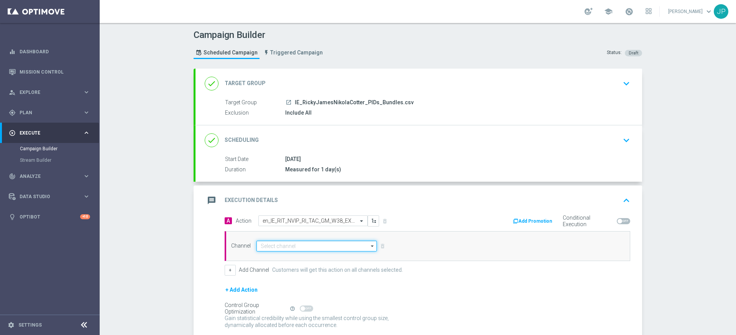
click at [286, 245] on input at bounding box center [316, 246] width 120 height 11
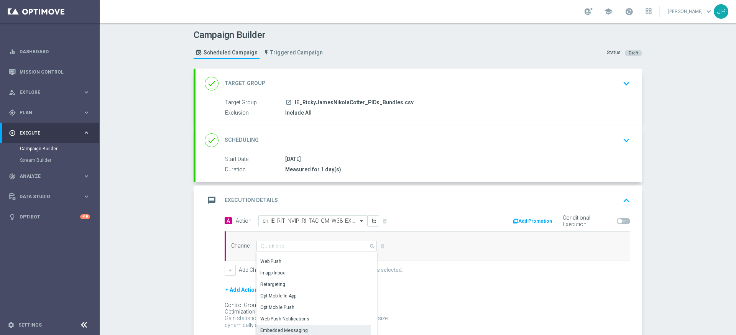
click at [297, 330] on div "Embedded Messaging" at bounding box center [284, 330] width 48 height 7
type input "Embedded Messaging"
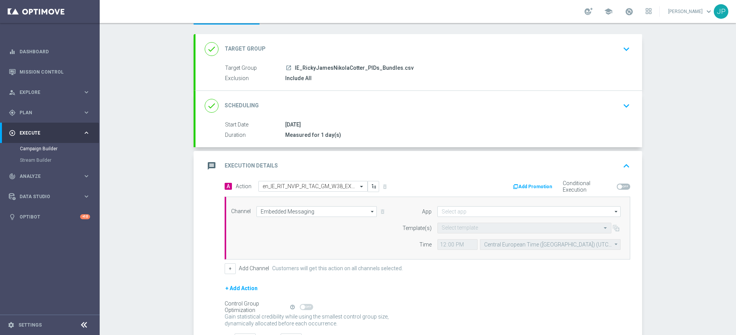
scroll to position [95, 0]
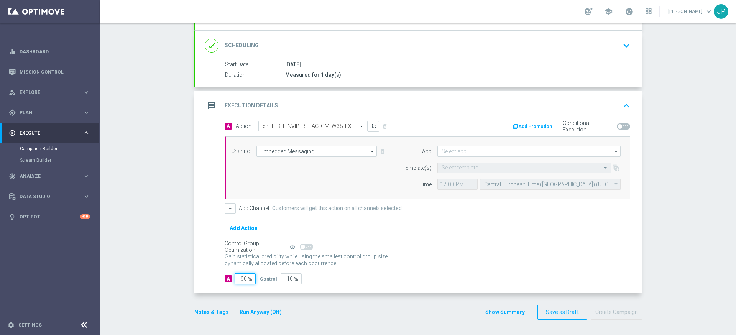
click at [244, 280] on input "90" at bounding box center [245, 278] width 21 height 11
type input "0"
type input "100"
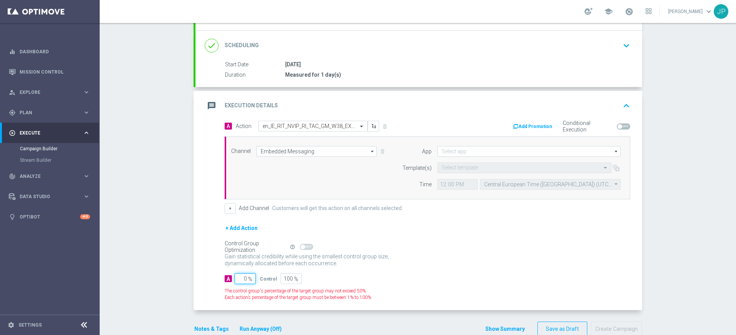
type input "10"
type input "90"
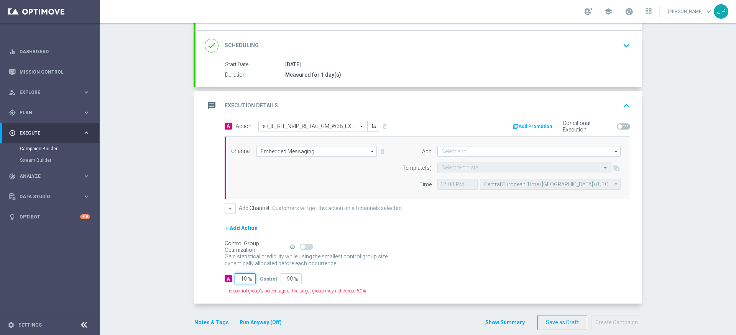
type input "100"
type input "0"
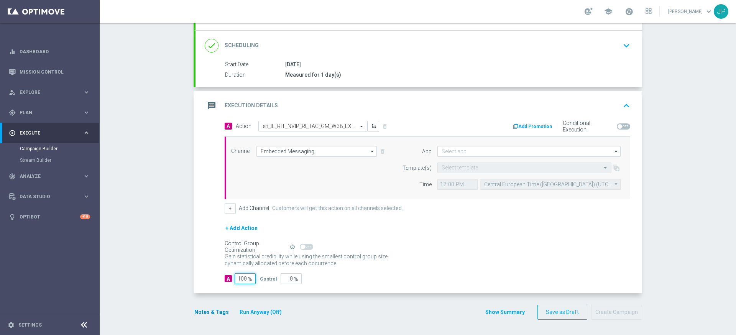
type input "100"
click at [196, 314] on button "Notes & Tags" at bounding box center [212, 312] width 36 height 10
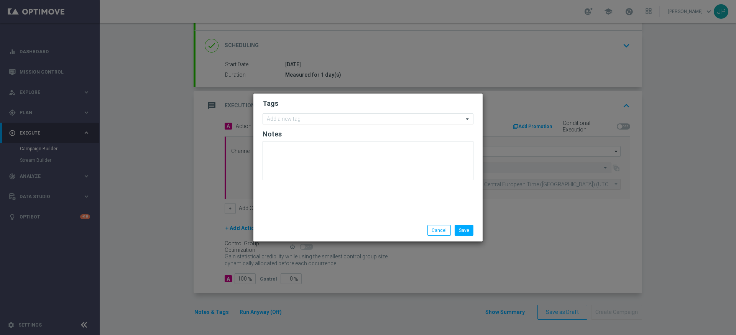
click at [286, 115] on div "Add a new tag" at bounding box center [363, 119] width 201 height 10
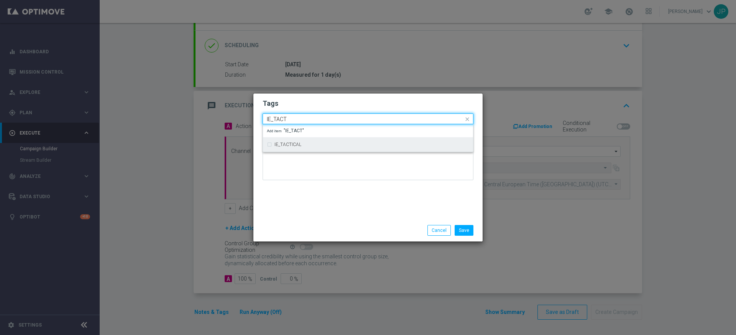
click at [294, 144] on label "IE_TACTICAL" at bounding box center [288, 144] width 27 height 5
type input "IE_TACT"
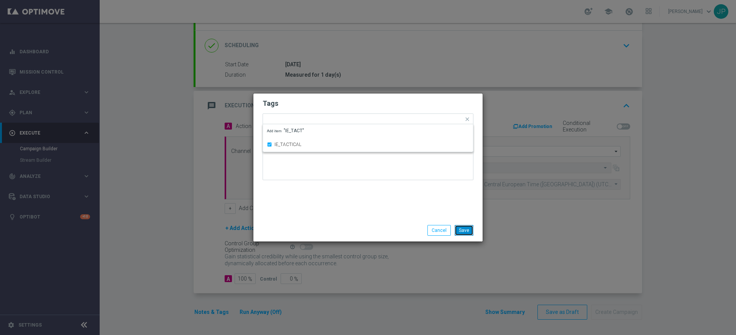
click at [465, 229] on button "Save" at bounding box center [464, 230] width 19 height 11
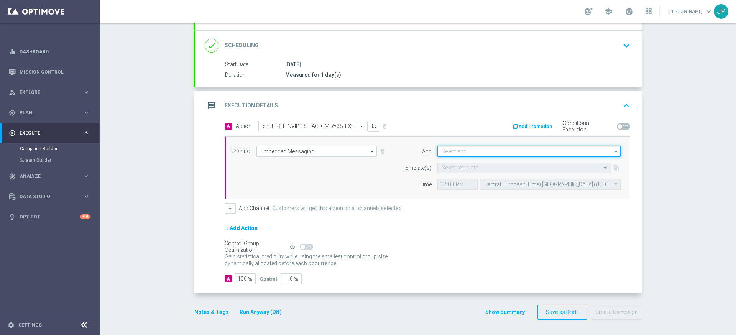
click at [487, 150] on input at bounding box center [528, 151] width 183 height 11
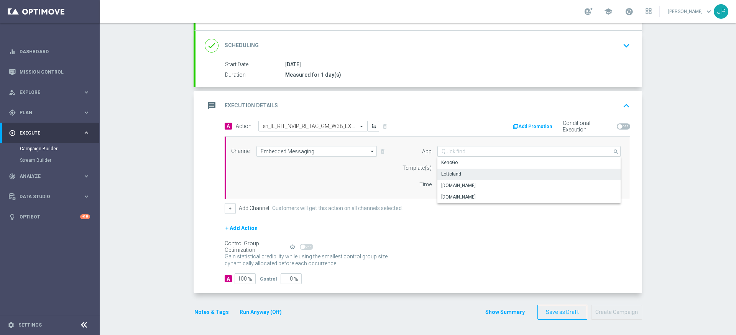
click at [485, 174] on div "Lottoland" at bounding box center [528, 174] width 183 height 11
type input "Lottoland"
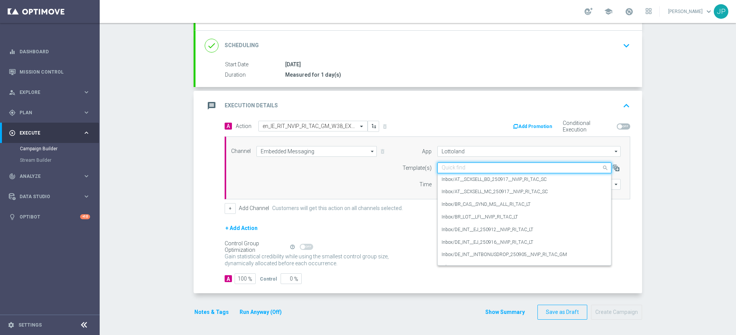
click at [475, 165] on input "text" at bounding box center [517, 168] width 150 height 7
paste input "en_IE_RIT_NVIP_RI_TAC_GM_W38_EXCL_GAME__MIDNIGHT_JACKPOT_5000"
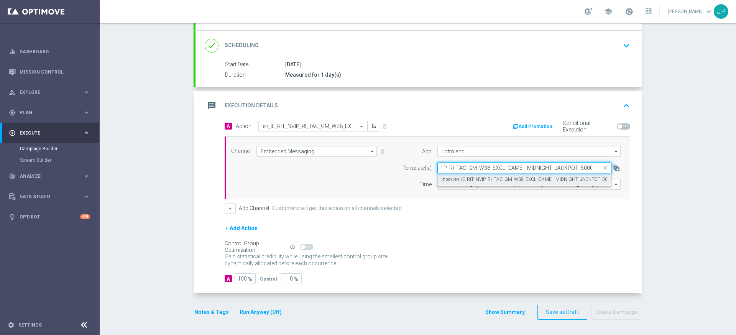
click at [488, 180] on label "Inbox/en_IE_RIT_NVIP_RI_TAC_GM_W38_EXCL_GAME__MIDNIGHT_JACKPOT_5000" at bounding box center [527, 179] width 171 height 7
type input "en_IE_RIT_NVIP_RI_TAC_GM_W38_EXCL_GAME__MIDNIGHT_JACKPOT_5000"
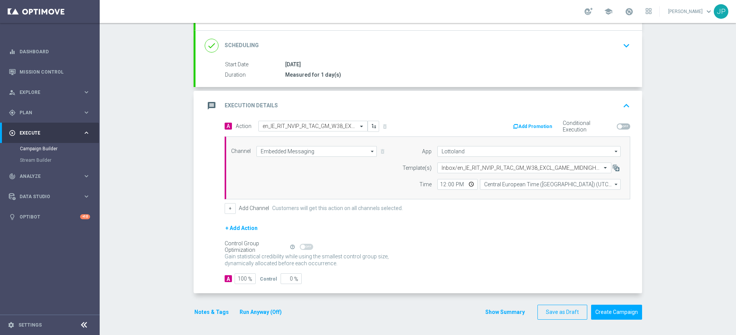
click at [475, 204] on div "+ Add Channel Customers will get this action on all channels selected." at bounding box center [428, 208] width 406 height 11
click at [444, 185] on input "12:00" at bounding box center [457, 184] width 40 height 11
type input "11:55"
click at [529, 250] on div "Control Group Optimization Self Optimizing Campaign help_outline" at bounding box center [428, 247] width 406 height 8
click at [611, 314] on button "Create Campaign" at bounding box center [616, 312] width 51 height 15
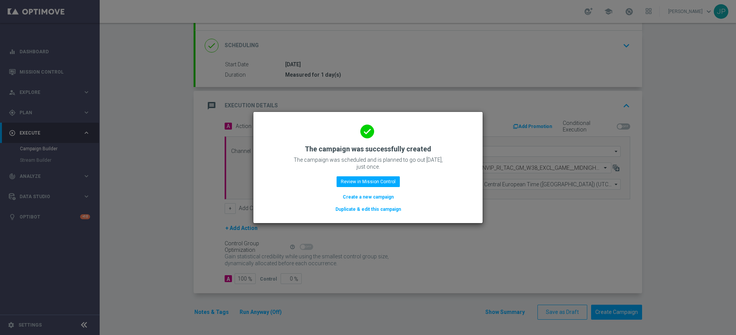
click at [377, 209] on button "Duplicate & edit this campaign" at bounding box center [368, 209] width 67 height 8
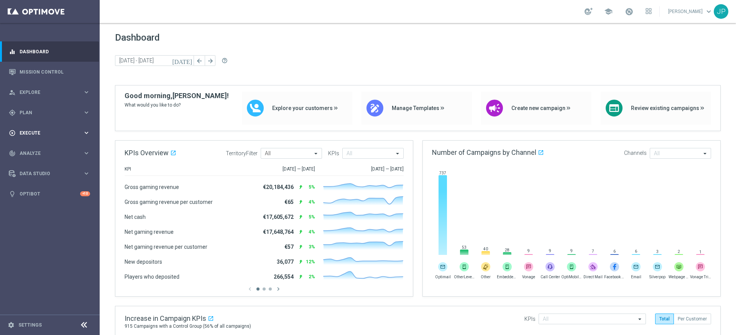
click at [50, 135] on span "Execute" at bounding box center [51, 133] width 63 height 5
click at [50, 150] on link "Campaign Builder" at bounding box center [50, 149] width 60 height 6
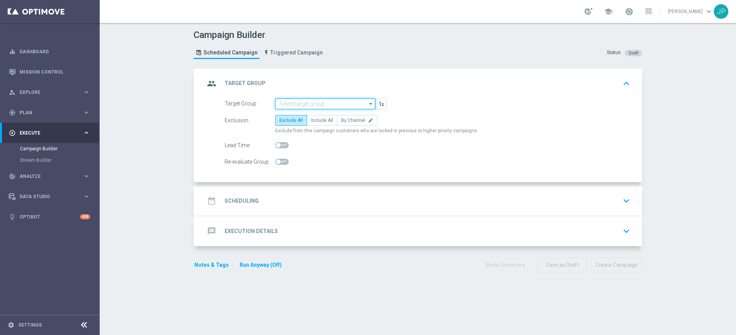
click at [342, 103] on input at bounding box center [325, 104] width 100 height 11
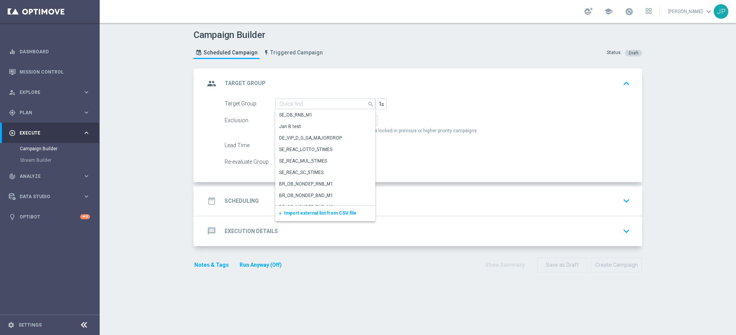
click at [321, 213] on span "Import external list from CSV file" at bounding box center [320, 212] width 72 height 5
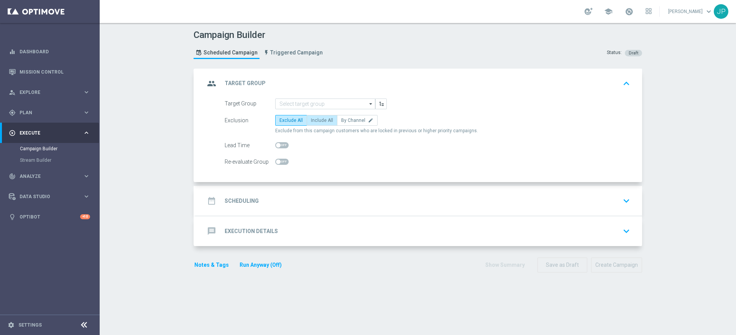
click at [322, 115] on label "Include All" at bounding box center [322, 120] width 31 height 11
click at [316, 119] on input "Include All" at bounding box center [313, 121] width 5 height 5
radio input "true"
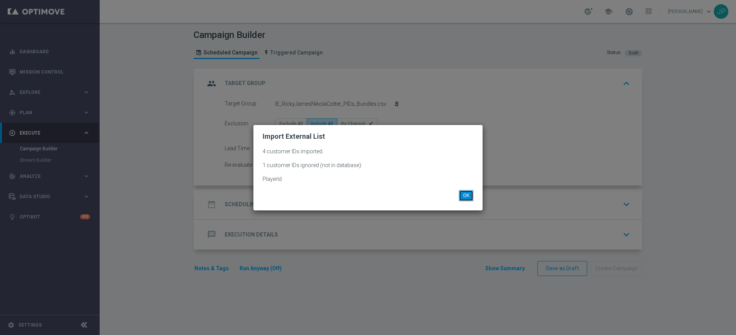
click at [468, 192] on button "OK" at bounding box center [466, 195] width 15 height 11
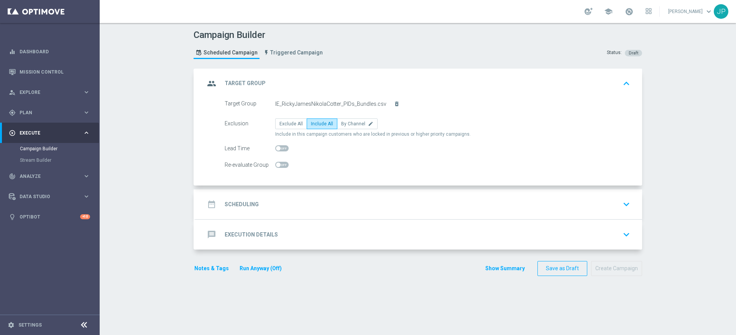
click at [440, 199] on div "date_range Scheduling keyboard_arrow_down" at bounding box center [419, 204] width 428 height 15
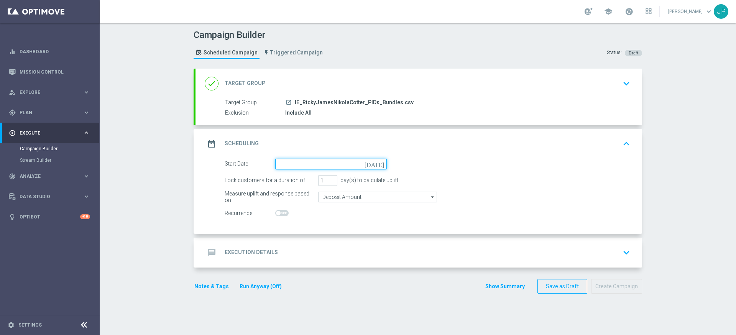
click at [333, 162] on input at bounding box center [331, 164] width 112 height 11
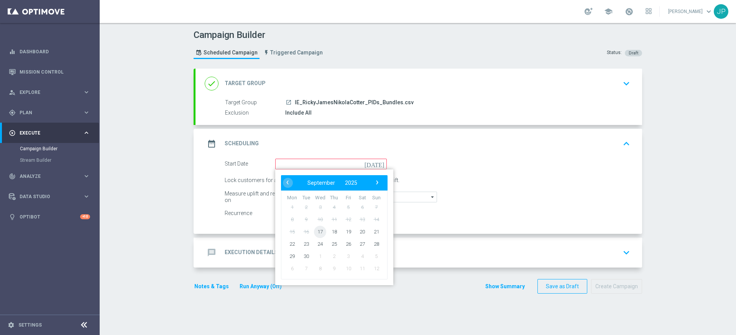
click at [321, 231] on span "17" at bounding box center [320, 231] width 12 height 12
type input "[DATE]"
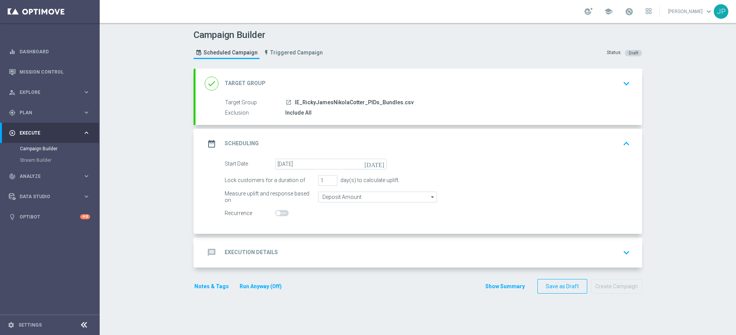
click at [350, 255] on div "message Execution Details keyboard_arrow_down" at bounding box center [419, 252] width 428 height 15
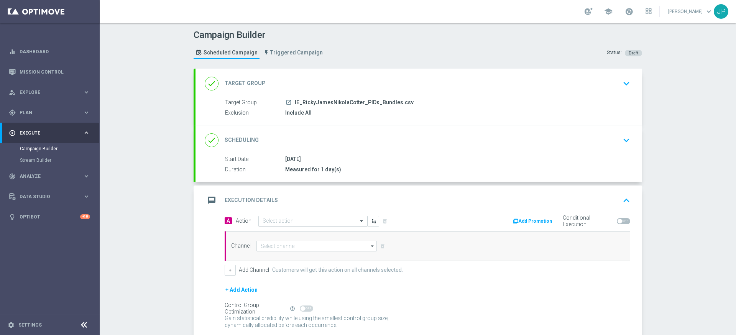
click at [304, 217] on div "Select action" at bounding box center [312, 221] width 109 height 11
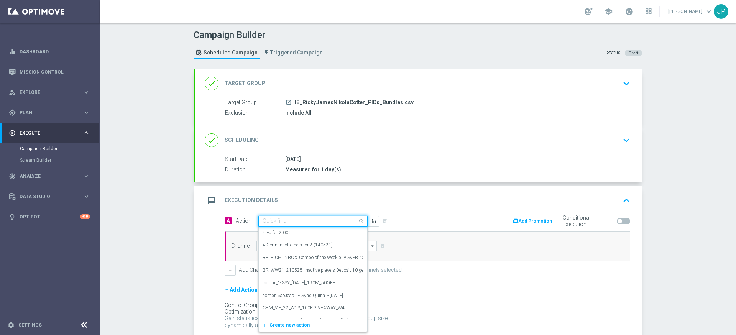
paste input "en_IE_RIT_NVIP_RI_TAC_GM_W38_EXCL_GAME_TITANS_RISING_HOLD_&_HIT"
type input "en_IE_RIT_NVIP_RI_TAC_GM_W38_EXCL_GAME_TITANS_RISING_HOLD_&_HIT"
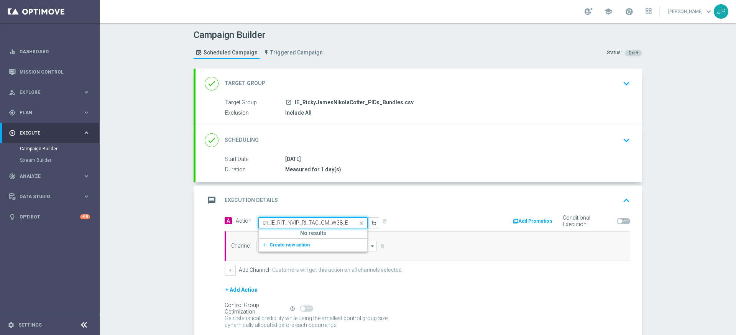
scroll to position [0, 98]
click at [303, 244] on span "Create new action" at bounding box center [290, 244] width 40 height 5
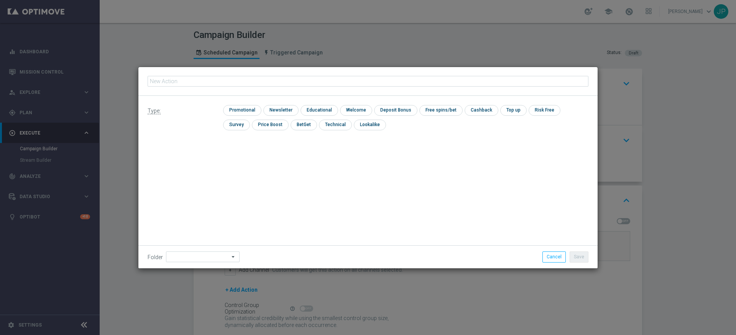
type input "en_IE_RIT_NVIP_RI_TAC_GM_W38_EXCL_GAME_TITANS_RISING_HOLD_&_HIT"
click at [246, 110] on input "checkbox" at bounding box center [241, 110] width 36 height 10
checkbox input "true"
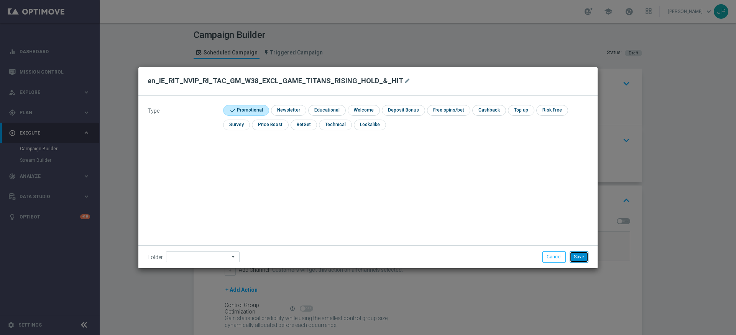
click at [586, 257] on button "Save" at bounding box center [579, 257] width 19 height 11
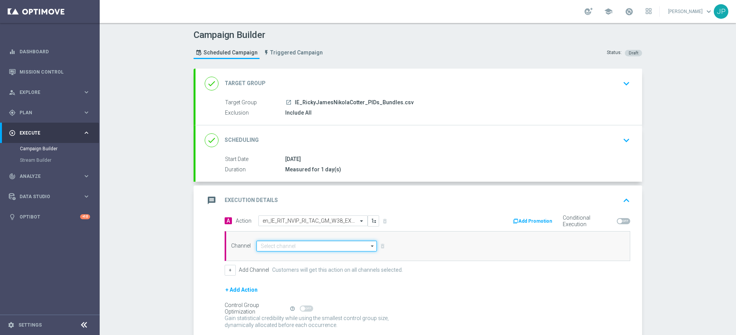
click at [290, 247] on input at bounding box center [316, 246] width 120 height 11
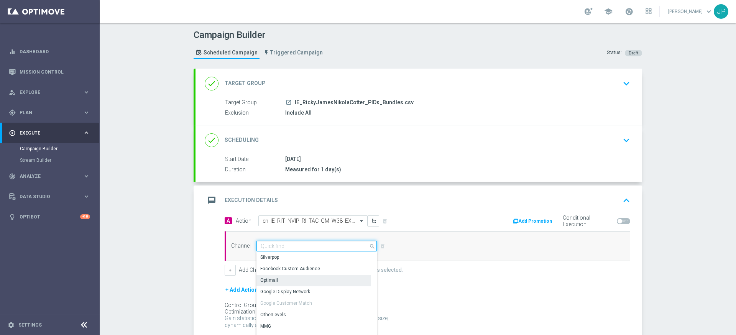
scroll to position [203, 0]
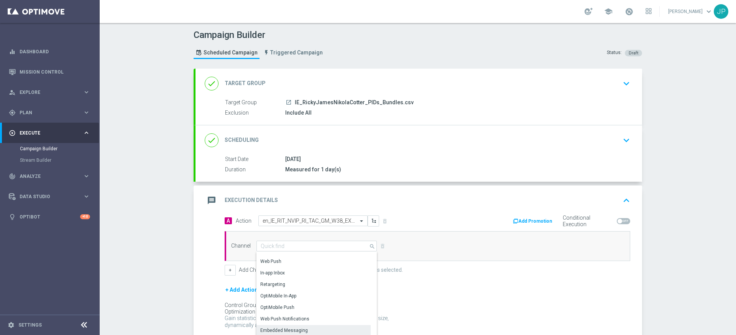
click at [291, 333] on div "Embedded Messaging" at bounding box center [284, 330] width 48 height 7
type input "Embedded Messaging"
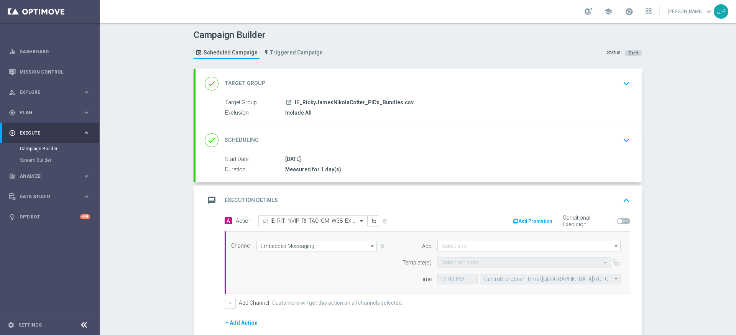
scroll to position [95, 0]
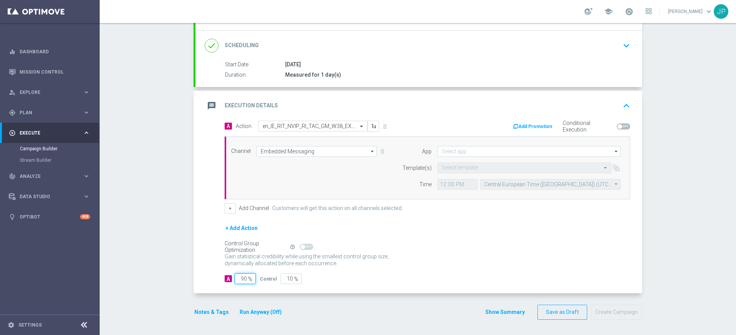
click at [244, 278] on input "90" at bounding box center [245, 278] width 21 height 11
type input "0"
type input "100"
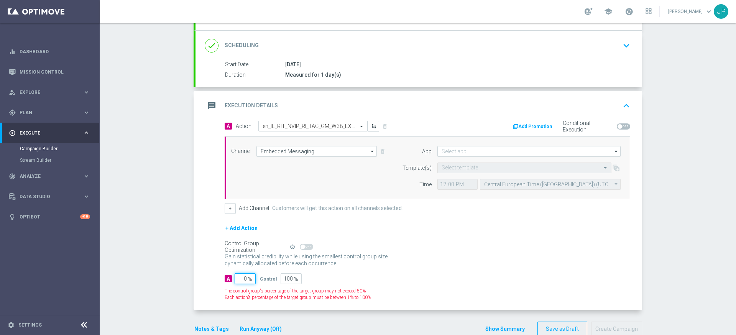
type input "10"
type input "90"
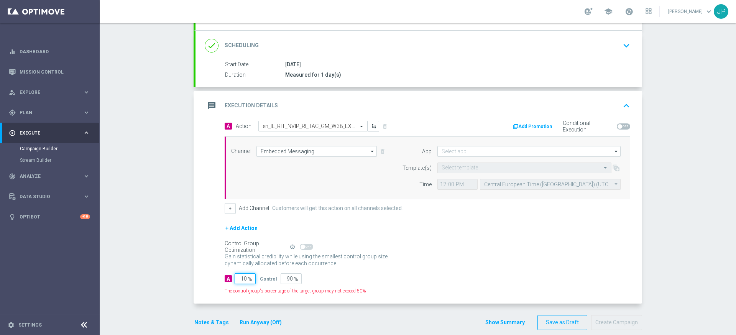
type input "100"
type input "0"
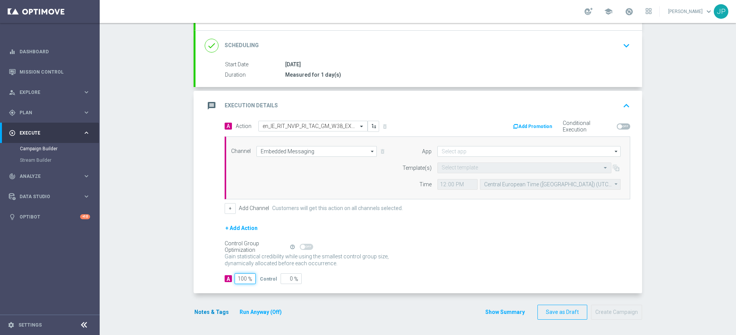
type input "100"
click at [215, 310] on button "Notes & Tags" at bounding box center [212, 312] width 36 height 10
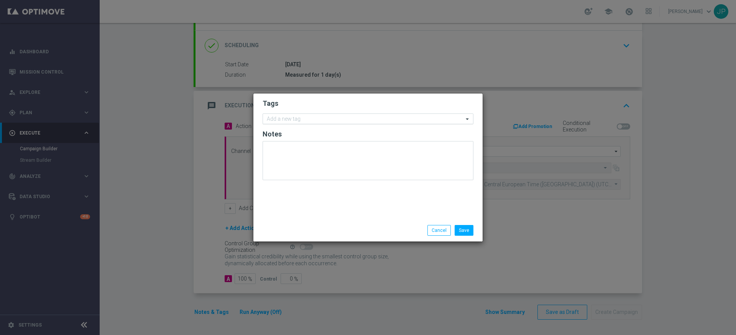
click at [357, 118] on input "text" at bounding box center [365, 119] width 197 height 7
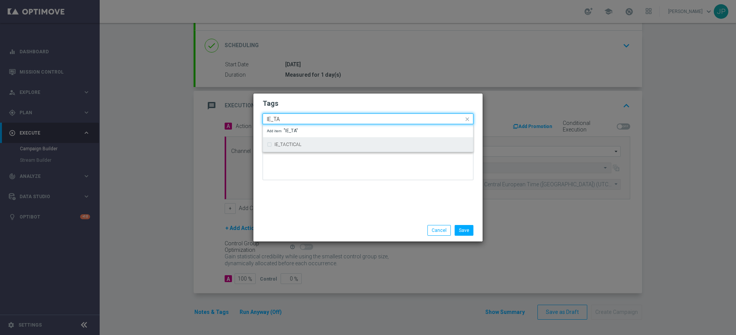
click at [346, 141] on div "IE_TACTICAL" at bounding box center [368, 144] width 202 height 12
type input "IE_TA"
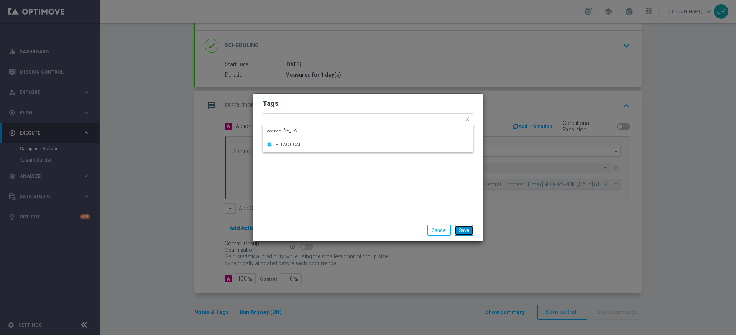
click at [465, 232] on button "Save" at bounding box center [464, 230] width 19 height 11
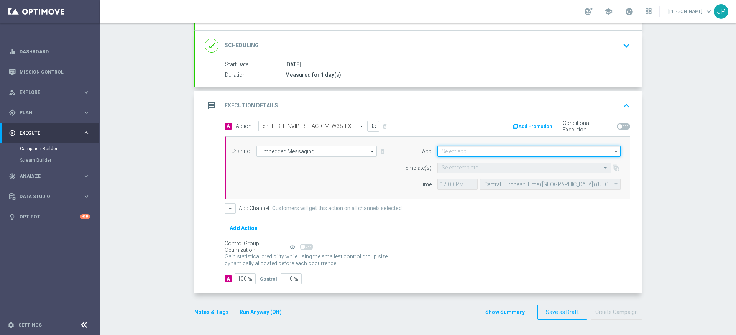
click at [482, 153] on input at bounding box center [528, 151] width 183 height 11
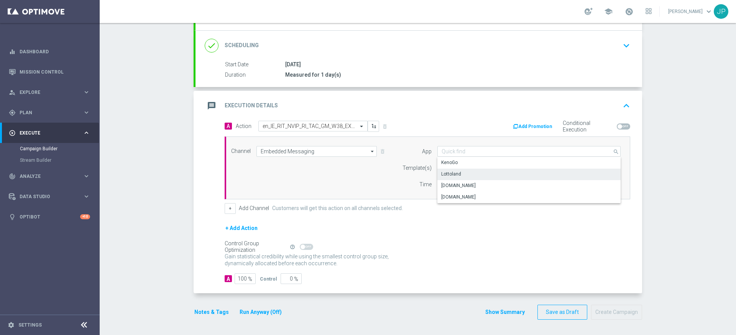
click at [486, 173] on div "Lottoland" at bounding box center [528, 174] width 183 height 11
type input "Lottoland"
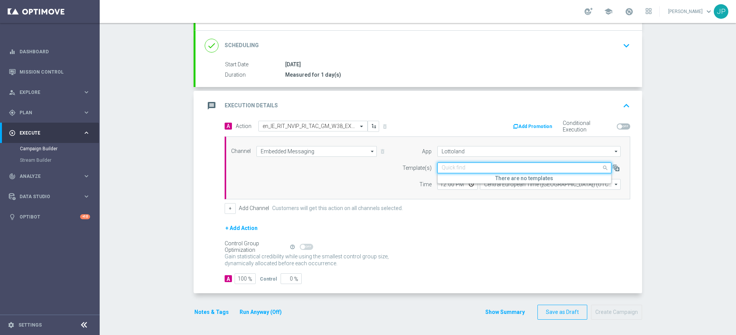
click at [462, 167] on input "text" at bounding box center [517, 168] width 150 height 7
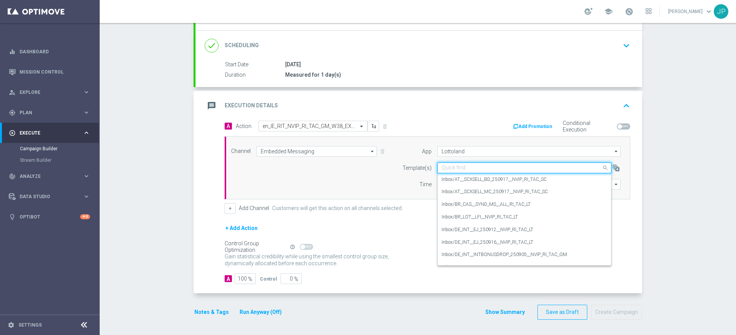
paste input "en_IE_RIT_NVIP_RI_TAC_GM_W38_EXCL_GAME_TITANS_RISING_HOLD_&_HIT"
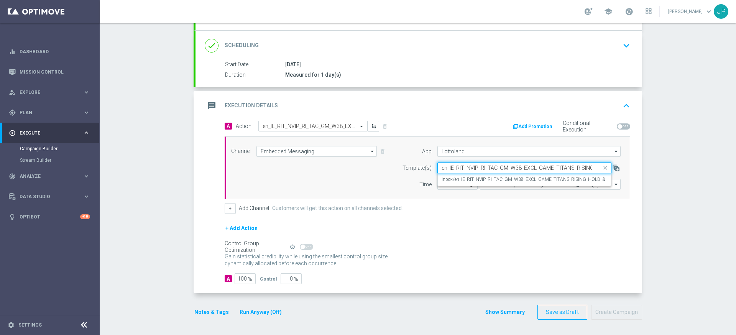
scroll to position [0, 33]
click at [473, 181] on label "Inbox/en_IE_RIT_NVIP_RI_TAC_GM_W38_EXCL_GAME_TITANS_RISING_HOLD_&_HIT" at bounding box center [528, 179] width 173 height 7
type input "en_IE_RIT_NVIP_RI_TAC_GM_W38_EXCL_GAME_TITANS_RISING_HOLD_&_HIT"
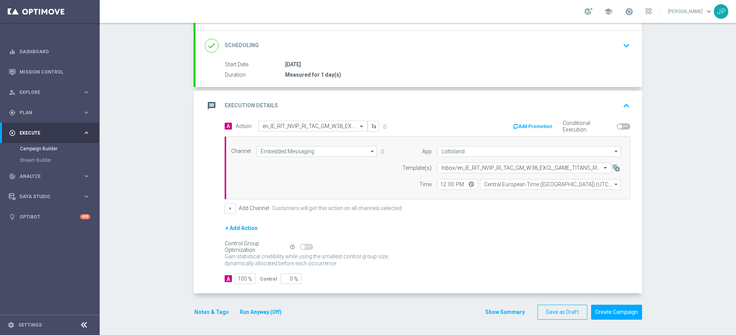
click at [469, 212] on div "+ Add Channel Customers will get this action on all channels selected." at bounding box center [428, 208] width 406 height 11
click at [442, 184] on input "12:00" at bounding box center [457, 184] width 40 height 11
type input "11:55"
click at [522, 226] on div "+ Add Action" at bounding box center [428, 233] width 406 height 19
click at [625, 314] on button "Create Campaign" at bounding box center [616, 312] width 51 height 15
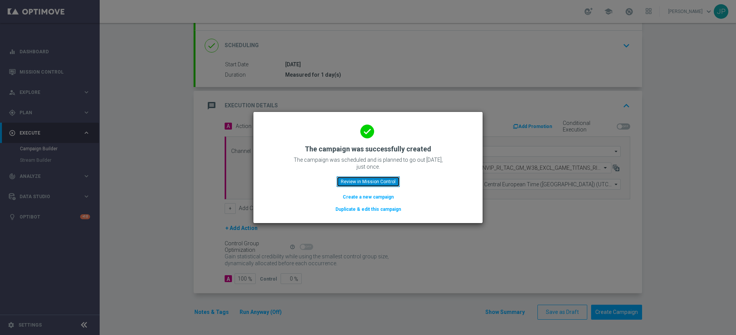
click at [355, 182] on button "Review in Mission Control" at bounding box center [368, 181] width 63 height 11
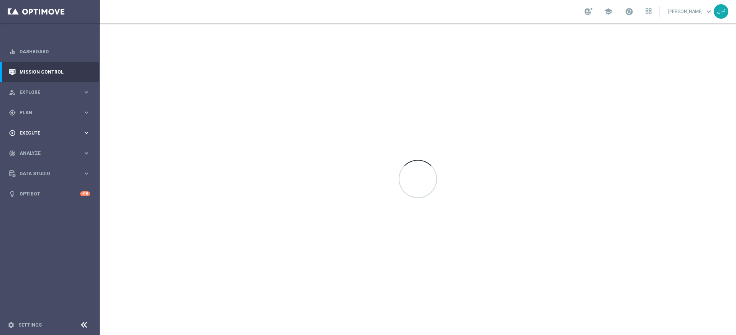
click at [48, 131] on span "Execute" at bounding box center [51, 133] width 63 height 5
click at [49, 148] on link "Campaign Builder" at bounding box center [50, 149] width 60 height 6
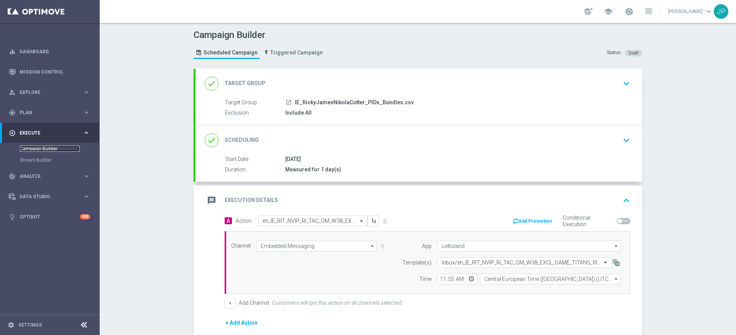
click at [48, 150] on link "Campaign Builder" at bounding box center [50, 149] width 60 height 6
click at [52, 147] on link "Campaign Builder" at bounding box center [50, 149] width 60 height 6
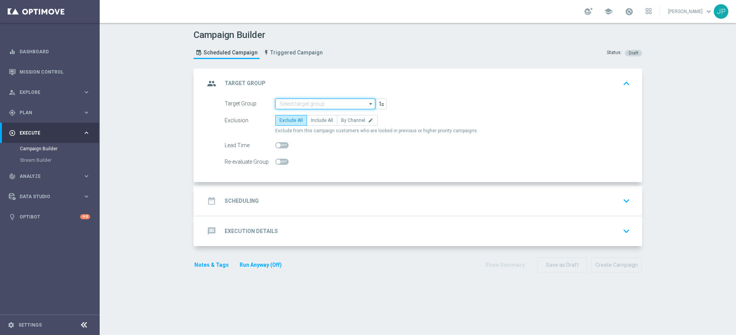
click at [341, 105] on input at bounding box center [325, 104] width 100 height 11
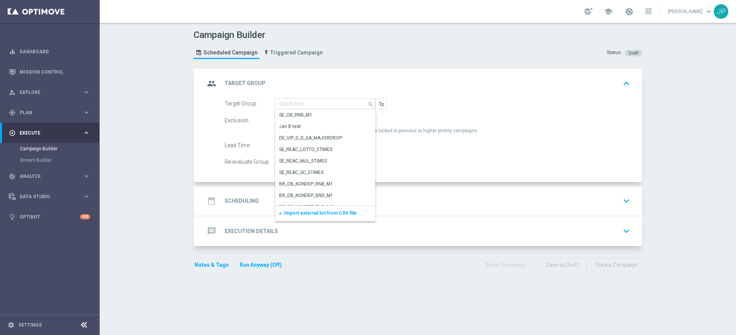
click at [333, 214] on span "Import external list from CSV file" at bounding box center [320, 212] width 72 height 5
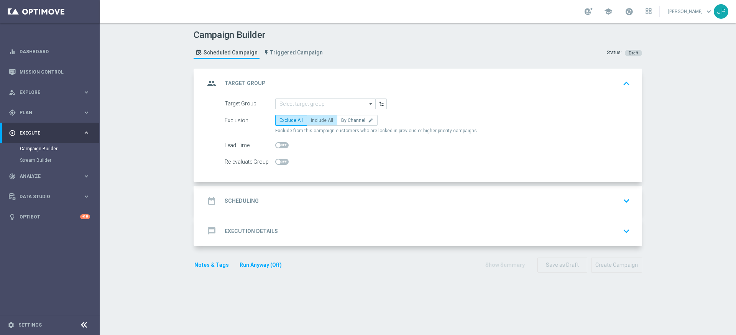
click at [320, 122] on span "Include All" at bounding box center [322, 120] width 22 height 5
click at [316, 122] on input "Include All" at bounding box center [313, 121] width 5 height 5
radio input "true"
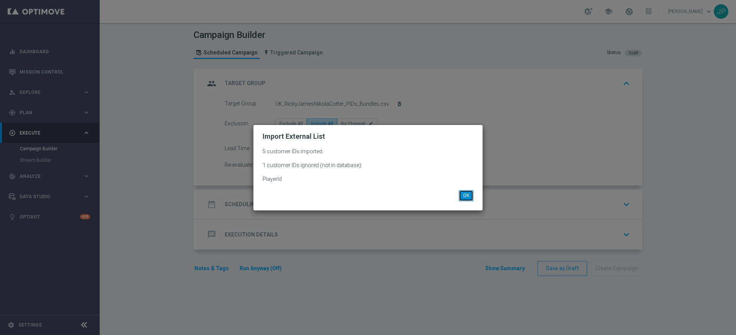
click at [466, 199] on button "OK" at bounding box center [466, 195] width 15 height 11
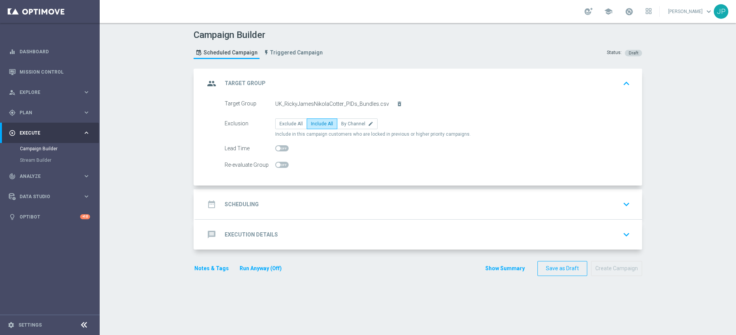
click at [422, 206] on div "date_range Scheduling keyboard_arrow_down" at bounding box center [419, 204] width 428 height 15
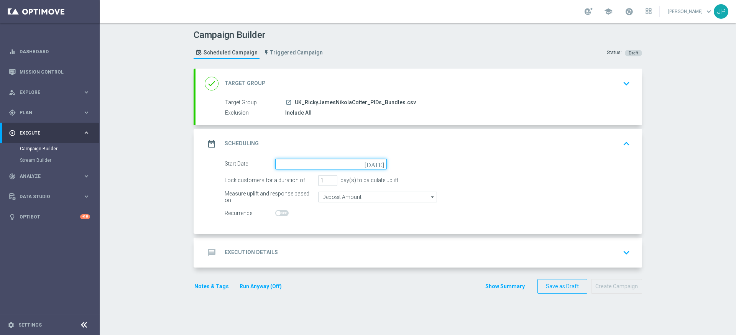
click at [360, 165] on input at bounding box center [331, 164] width 112 height 11
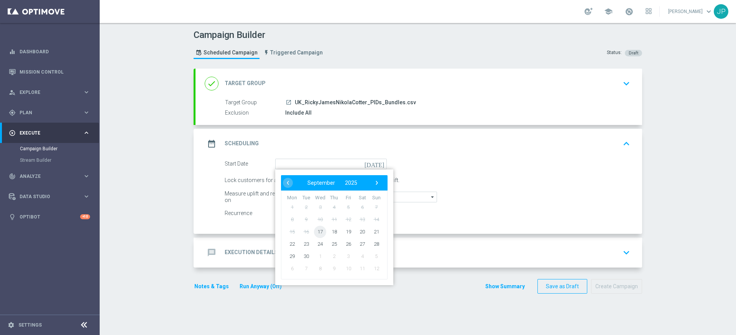
click at [322, 230] on span "17" at bounding box center [320, 231] width 12 height 12
type input "[DATE]"
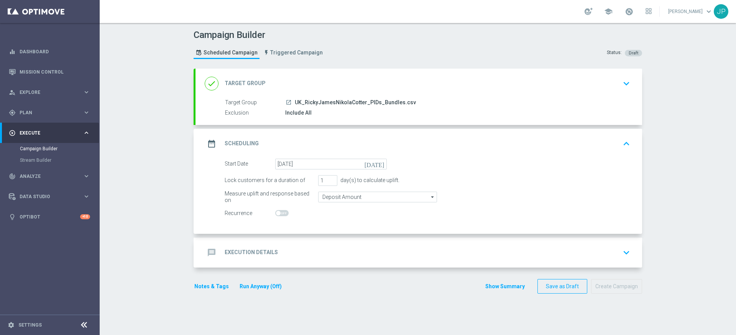
click at [363, 247] on div "message Execution Details keyboard_arrow_down" at bounding box center [419, 252] width 428 height 15
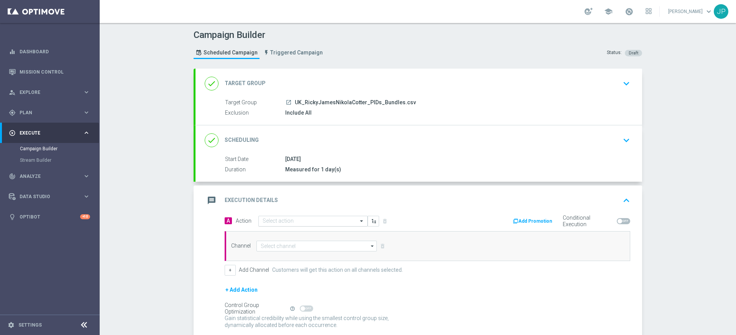
click at [329, 219] on input "text" at bounding box center [305, 221] width 85 height 7
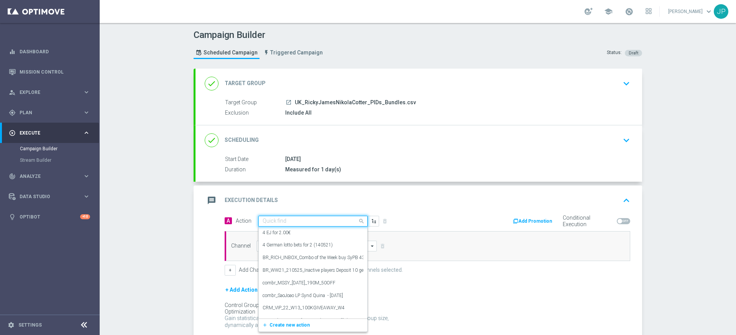
paste input "en_IE_RIT_NVIP_RI_TAC_GM_W38_EXCL_GAME_TITANS_RISING_HOLD_&_HIT"
type input "en_IE_RIT_NVIP_RI_TAC_GM_W38_EXCL_GAME_TITANS_RISING_HOLD_&_HIT"
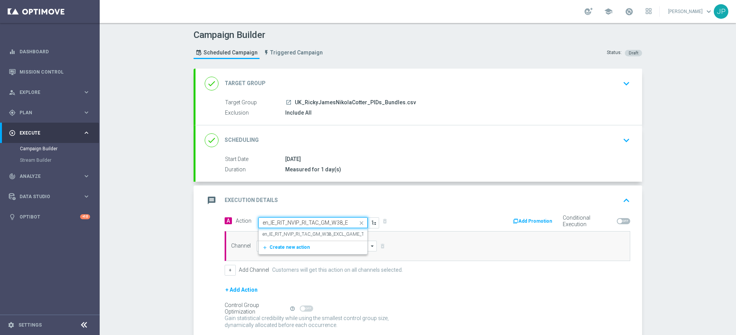
scroll to position [0, 98]
click at [328, 235] on label "en_IE_RIT_NVIP_RI_TAC_GM_W38_EXCL_GAME_TITANS_RISING_HOLD_&_HIT" at bounding box center [342, 234] width 159 height 7
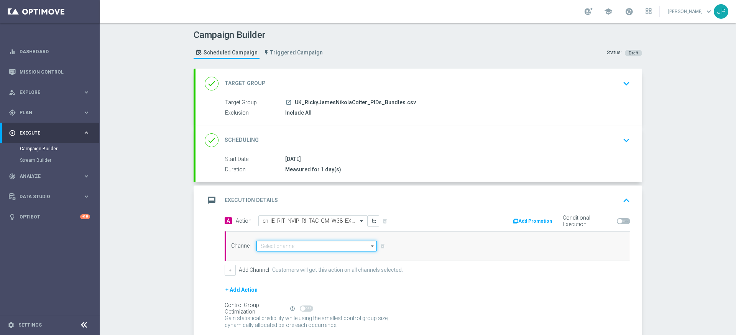
click at [318, 247] on input at bounding box center [316, 246] width 120 height 11
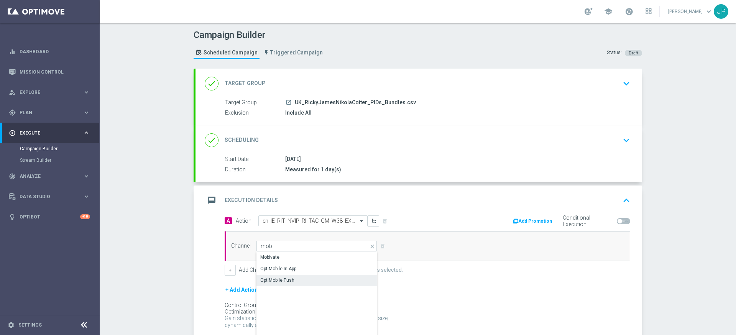
click at [306, 279] on div "OptiMobile Push" at bounding box center [316, 280] width 121 height 11
type input "OptiMobile Push"
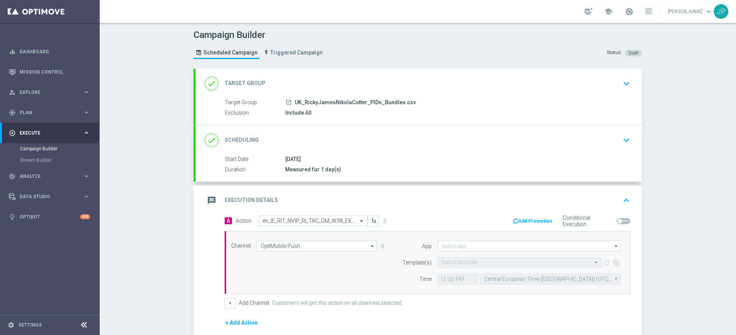
scroll to position [95, 0]
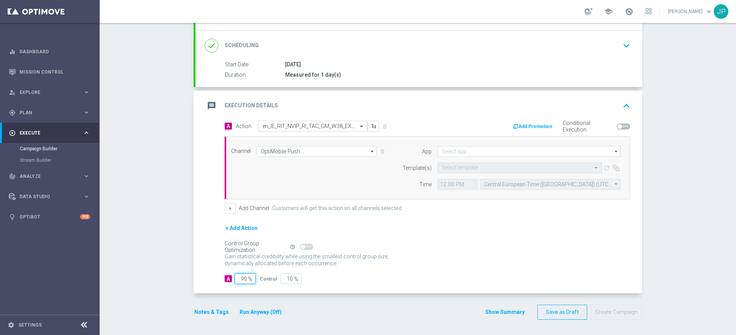
click at [246, 278] on input "90" at bounding box center [245, 278] width 21 height 11
type input "9"
type input "91"
type input "100"
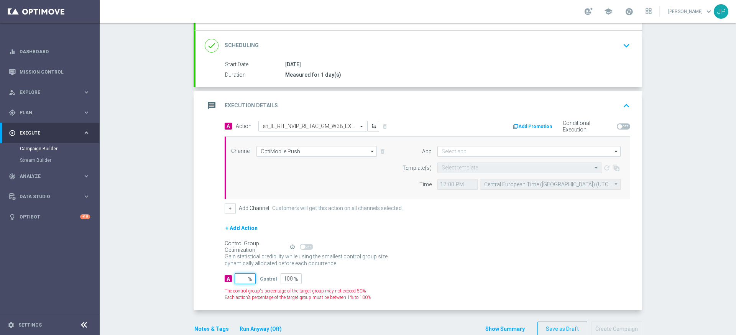
type input "1"
type input "99"
type input "10"
type input "90"
type input "100"
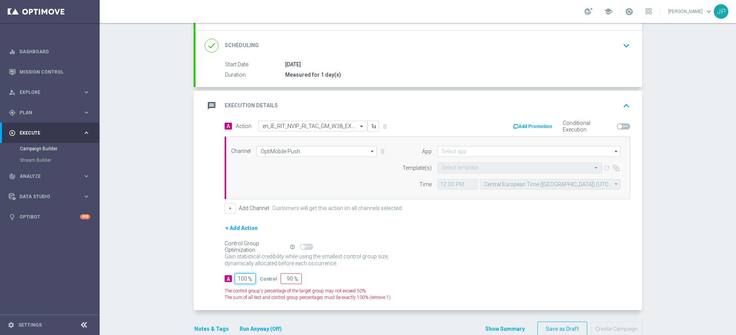
type input "0"
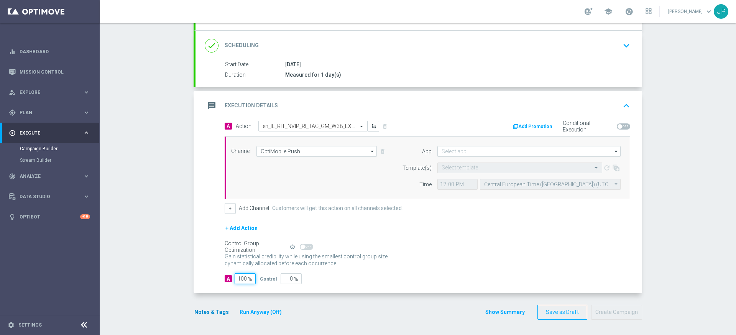
type input "100"
click at [206, 311] on button "Notes & Tags" at bounding box center [212, 312] width 36 height 10
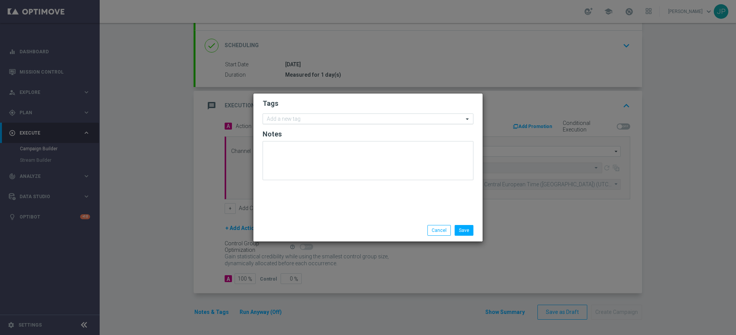
click at [327, 121] on input "text" at bounding box center [365, 119] width 197 height 7
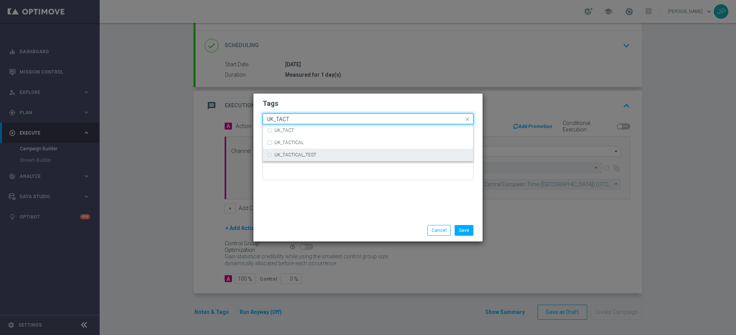
click at [300, 155] on label "UK_TACTICAL_TEST" at bounding box center [296, 155] width 42 height 5
type input "UK_TACT"
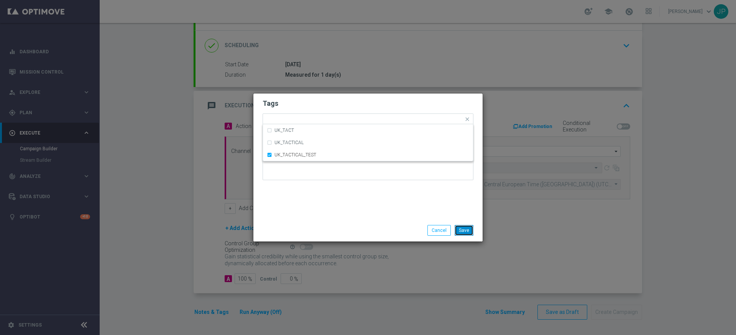
click at [469, 233] on button "Save" at bounding box center [464, 230] width 19 height 11
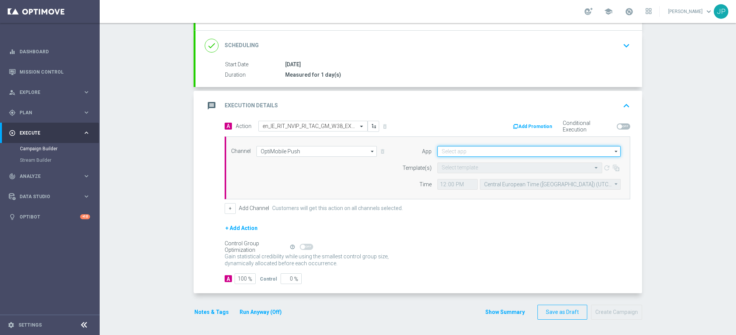
click at [485, 151] on input at bounding box center [528, 151] width 183 height 11
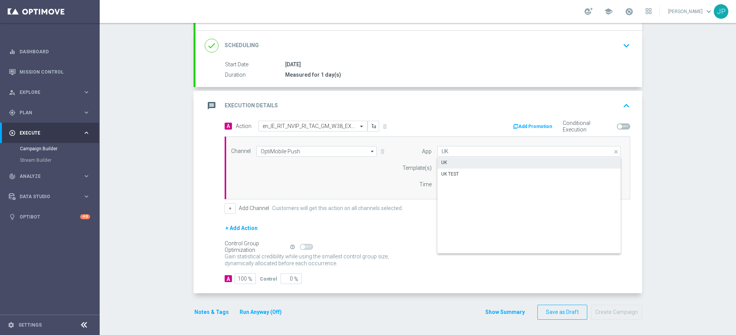
click at [486, 163] on div "UK" at bounding box center [528, 162] width 183 height 11
type input "UK"
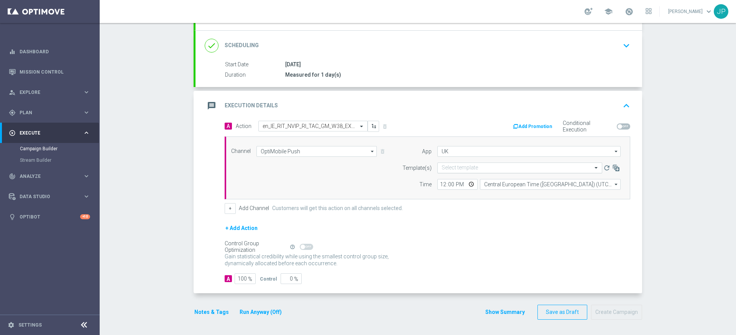
click at [480, 166] on input "text" at bounding box center [512, 168] width 141 height 7
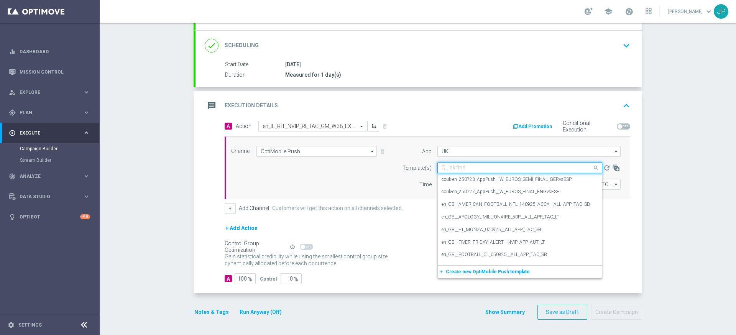
paste input "en_IE_RIT_NVIP_RI_TAC_GM_W38_EXCL_GAME_TITANS_RISING_HOLD_&_HIT"
type input "en_IE_RIT_NVIP_RI_TAC_GM_W38_EXCL_GAME_TITANS_RISING_HOLD_&_HIT"
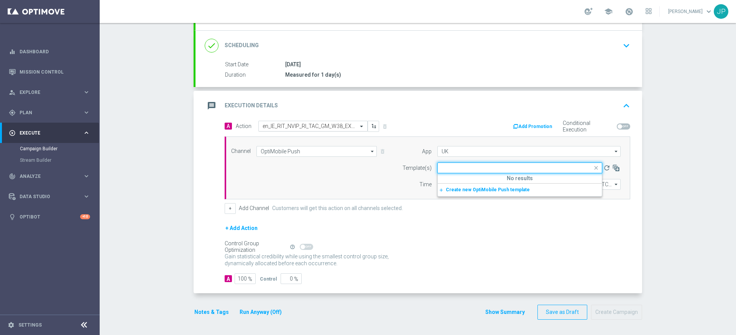
click at [329, 124] on input "text" at bounding box center [305, 126] width 85 height 7
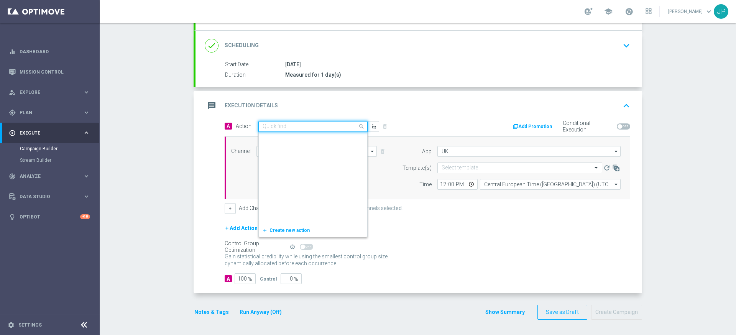
scroll to position [188686, 0]
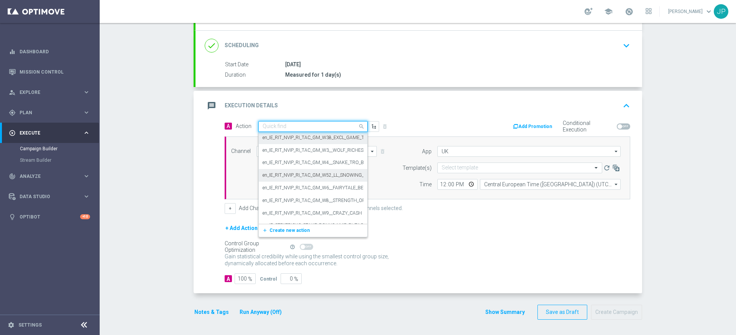
paste input "en_GB__UCL_170925_GENERIC__ALL_APP_TAC_SP"
type input "en_GB__UCL_170925_GENERIC__ALL_APP_TAC_SP"
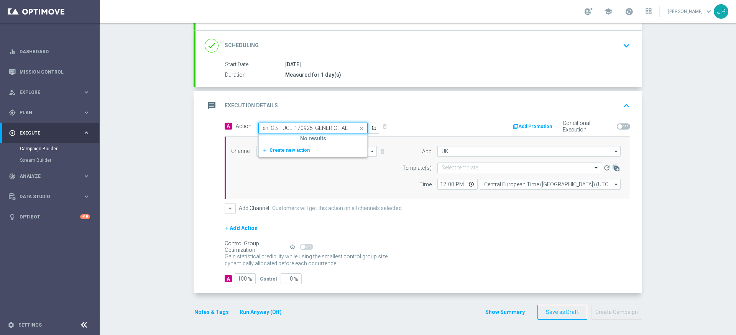
scroll to position [0, 0]
click at [313, 149] on button "add_new Create new action" at bounding box center [312, 150] width 106 height 9
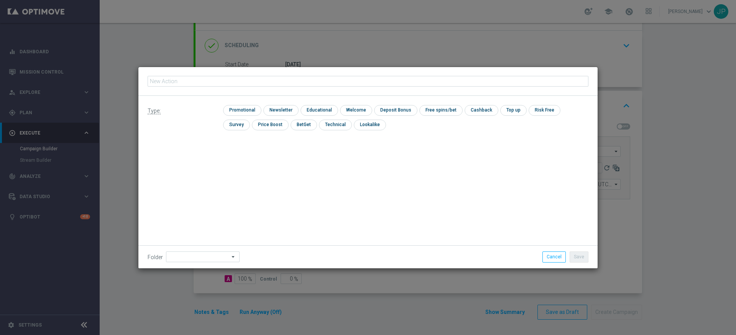
type input "en_GB__UCL_170925_GENERIC__ALL_APP_TAC_SP"
click at [249, 110] on input "checkbox" at bounding box center [241, 110] width 36 height 10
checkbox input "true"
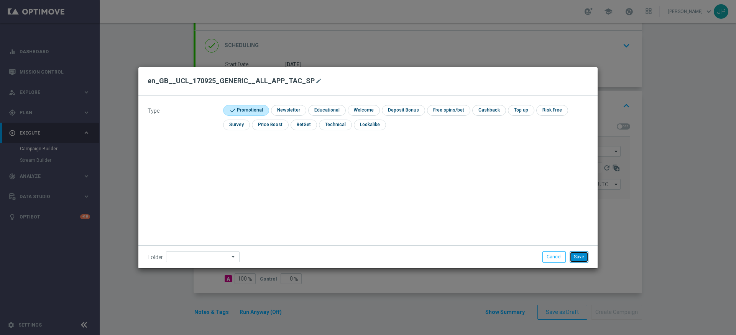
click at [581, 255] on button "Save" at bounding box center [579, 257] width 19 height 11
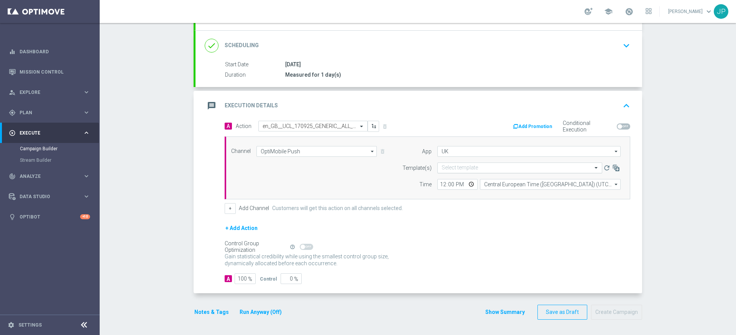
click at [480, 166] on input "text" at bounding box center [512, 168] width 141 height 7
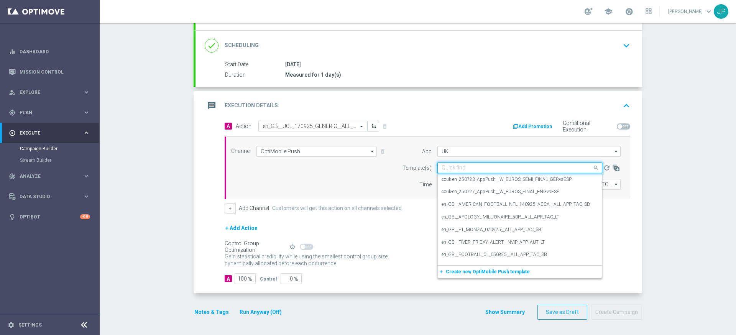
paste input "en_GB__UCL_170925_GENERIC__ALL_APP_TAC_SP"
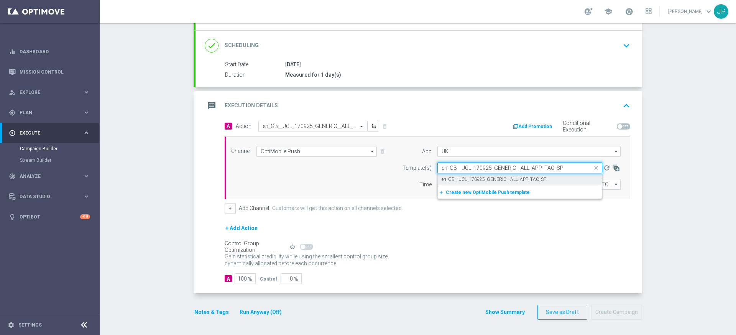
click at [485, 180] on label "en_GB__UCL_170925_GENERIC__ALL_APP_TAC_SP" at bounding box center [494, 179] width 105 height 7
type input "en_GB__UCL_170925_GENERIC__ALL_APP_TAC_SP"
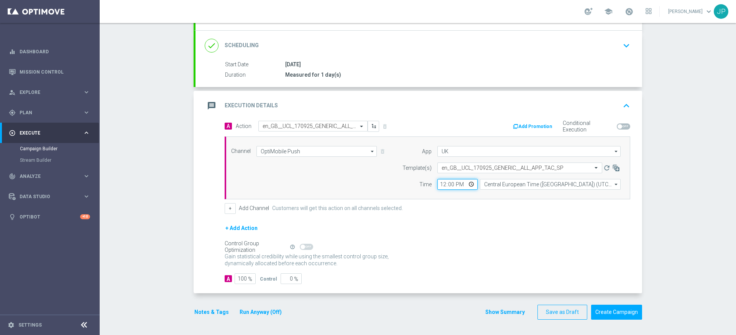
click at [442, 184] on input "12:00" at bounding box center [457, 184] width 40 height 11
type input "12:05"
click at [501, 193] on div "Channel OptiMobile Push OptiMobile Push arrow_drop_down Show Selected 1 of 26 S…" at bounding box center [428, 167] width 406 height 63
click at [633, 314] on button "Create Campaign" at bounding box center [616, 312] width 51 height 15
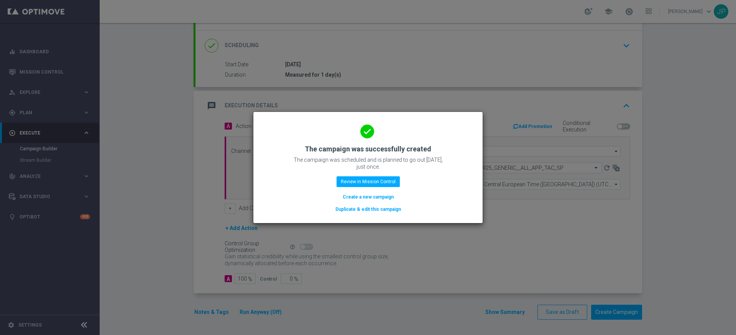
click at [656, 221] on modal-container "done The campaign was successfully created The campaign was scheduled and is pl…" at bounding box center [368, 167] width 736 height 335
click at [367, 181] on button "Review in Mission Control" at bounding box center [368, 181] width 63 height 11
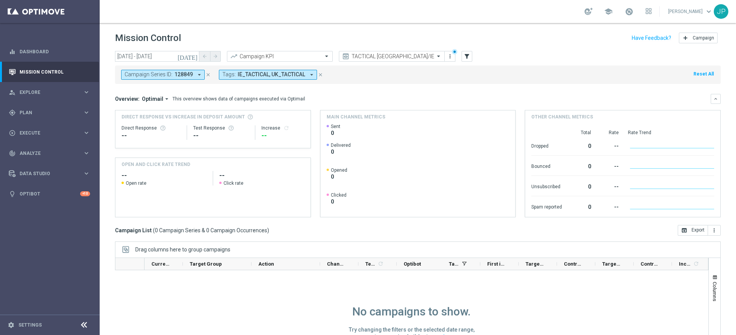
click at [208, 73] on icon "close" at bounding box center [208, 74] width 5 height 5
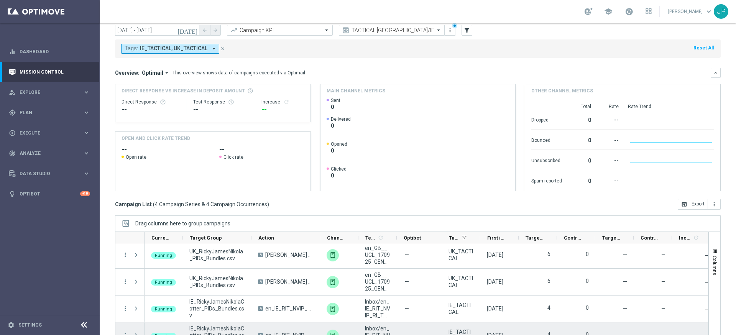
scroll to position [48, 0]
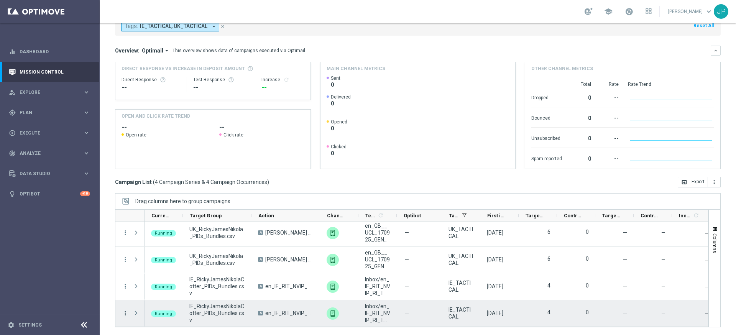
click at [125, 314] on icon "more_vert" at bounding box center [125, 313] width 7 height 7
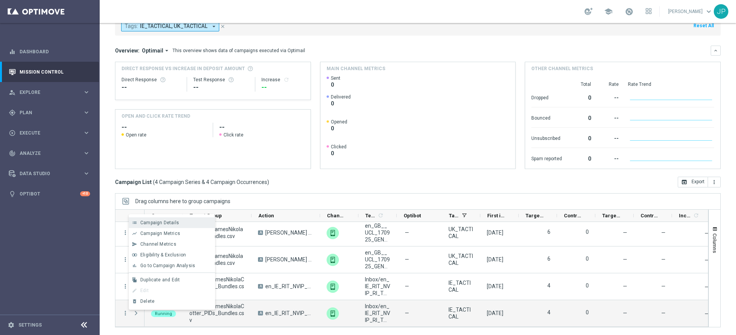
click at [186, 224] on div "Campaign Details" at bounding box center [175, 222] width 71 height 5
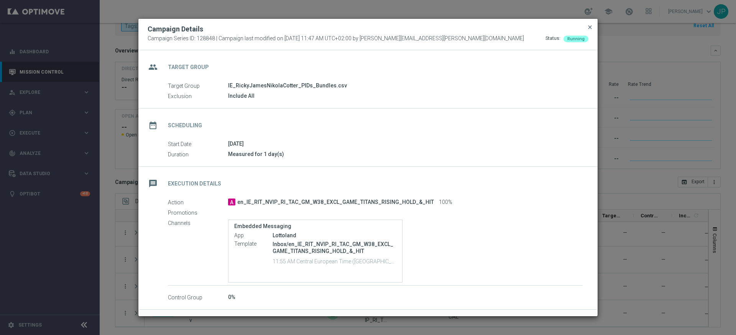
click at [589, 28] on span "close" at bounding box center [590, 27] width 6 height 6
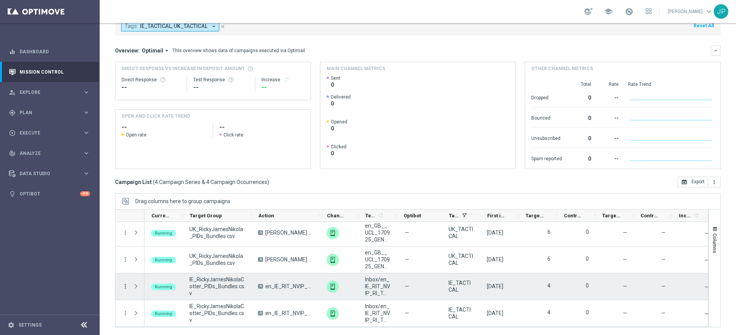
click at [125, 286] on icon "more_vert" at bounding box center [125, 286] width 7 height 7
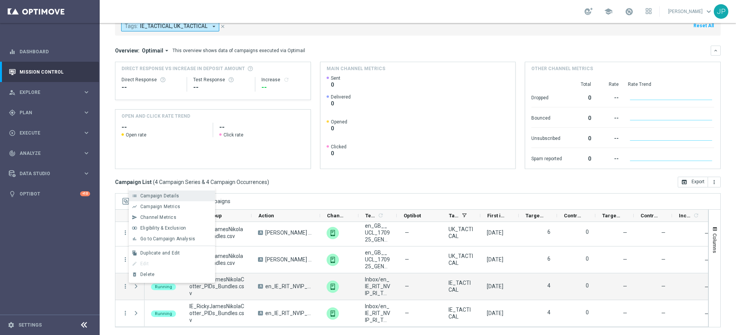
click at [187, 194] on div "Campaign Details" at bounding box center [175, 195] width 71 height 5
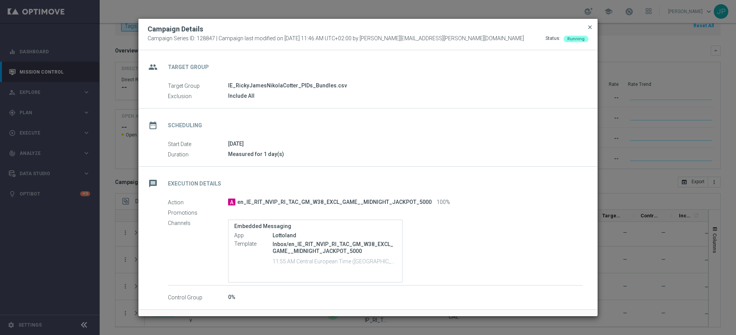
click at [590, 28] on span "close" at bounding box center [590, 27] width 6 height 6
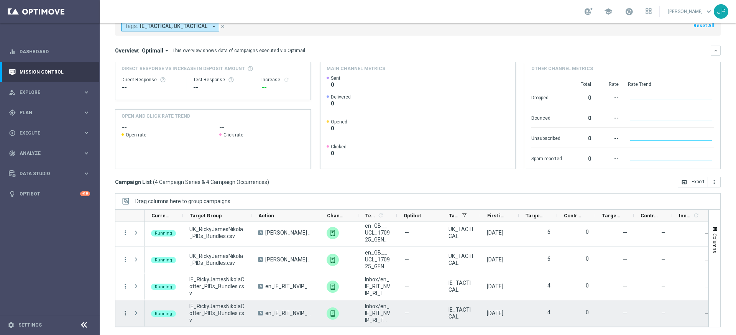
click at [123, 312] on icon "more_vert" at bounding box center [125, 313] width 7 height 7
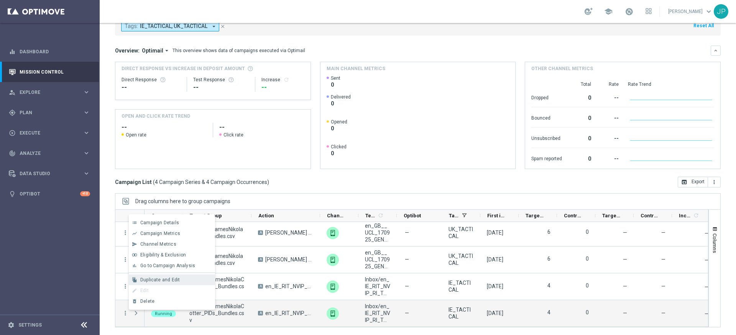
click at [178, 283] on div "file_copy Duplicate and Edit" at bounding box center [172, 280] width 86 height 11
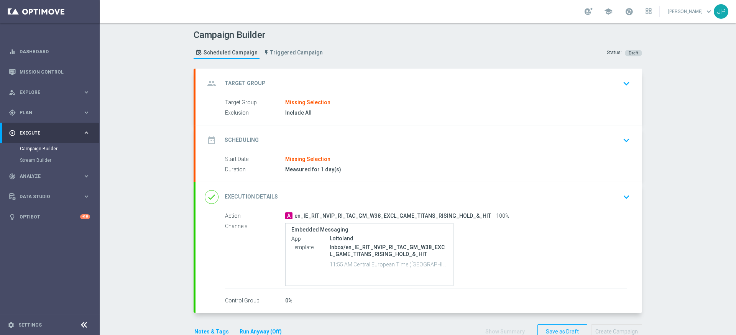
click at [380, 103] on div "Target Group Missing Selection" at bounding box center [426, 103] width 402 height 8
click at [429, 97] on div "group Target Group keyboard_arrow_down" at bounding box center [419, 84] width 447 height 30
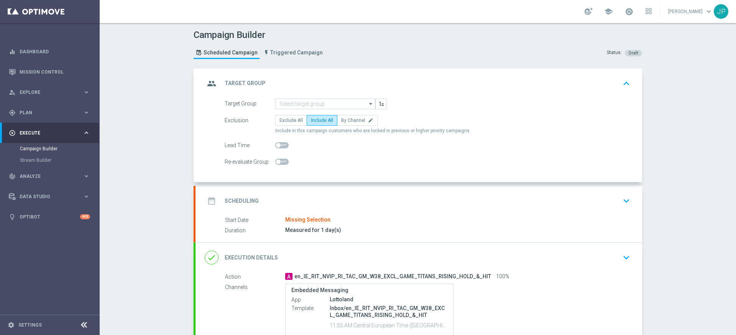
click at [368, 104] on icon "arrow_drop_down" at bounding box center [371, 104] width 8 height 10
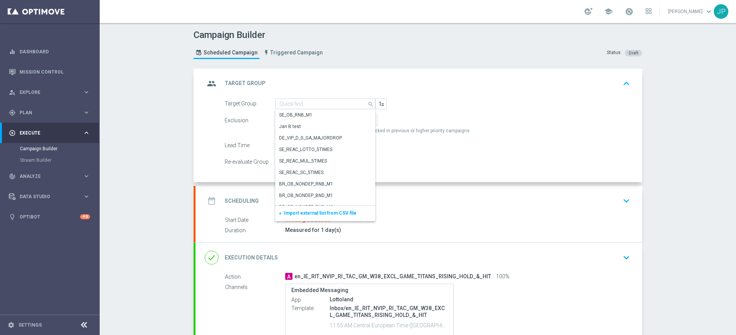
click at [329, 214] on span "Import external list from CSV file" at bounding box center [320, 212] width 72 height 5
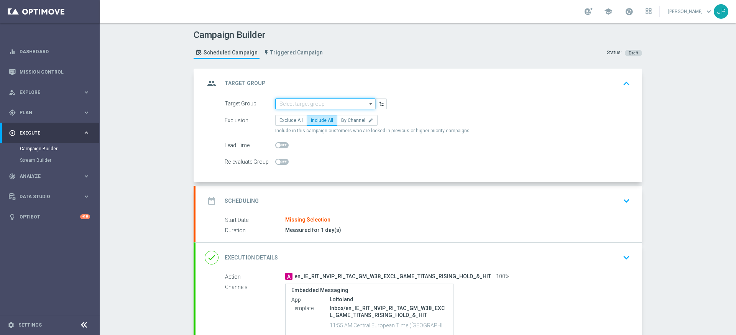
click at [362, 103] on input at bounding box center [325, 104] width 100 height 11
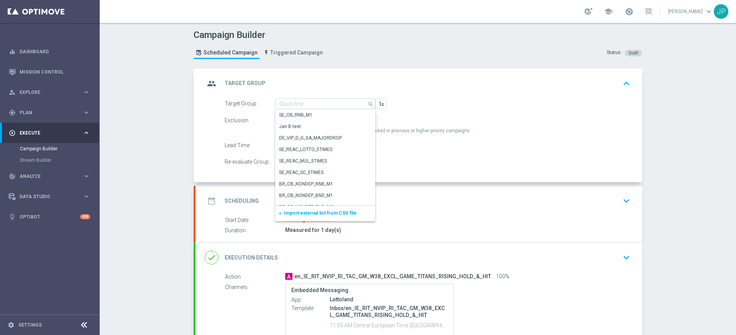
click at [346, 215] on span "Import external list from CSV file" at bounding box center [320, 212] width 72 height 5
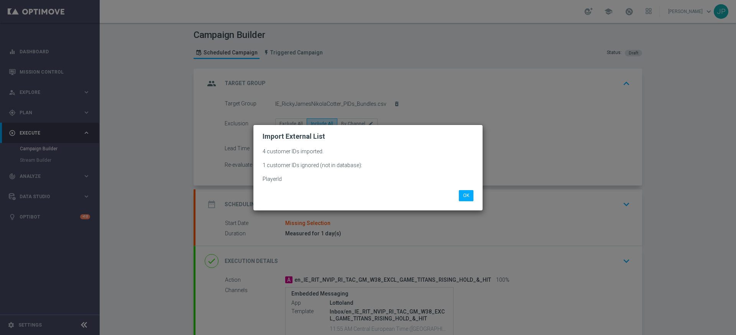
click at [459, 188] on div "OK" at bounding box center [368, 192] width 222 height 16
click at [466, 193] on button "OK" at bounding box center [466, 195] width 15 height 11
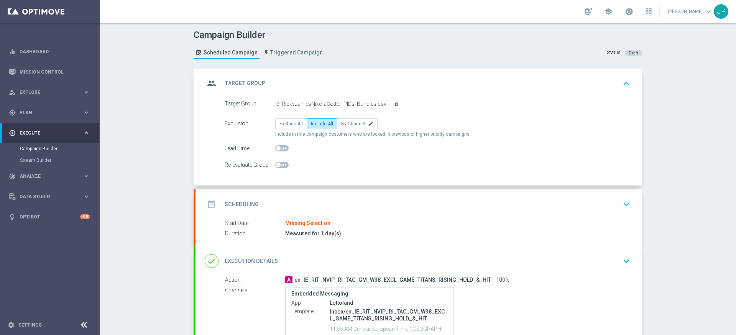
click at [440, 215] on div "date_range Scheduling keyboard_arrow_down" at bounding box center [419, 204] width 447 height 30
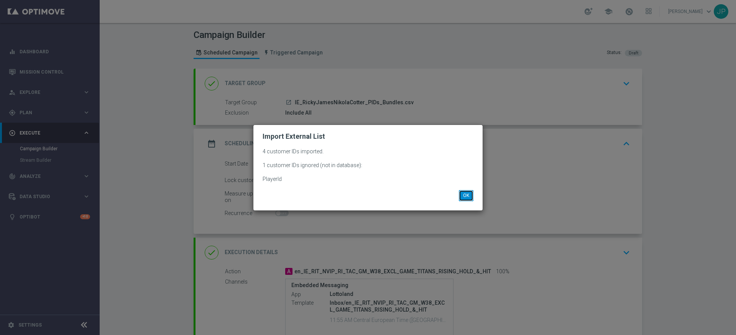
click at [466, 196] on button "OK" at bounding box center [466, 195] width 15 height 11
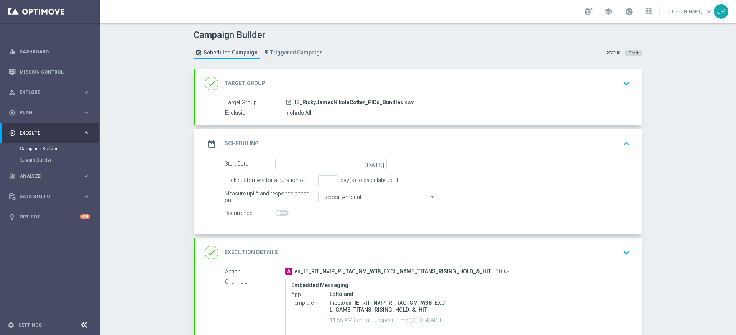
click at [383, 167] on icon "[DATE]" at bounding box center [376, 163] width 23 height 8
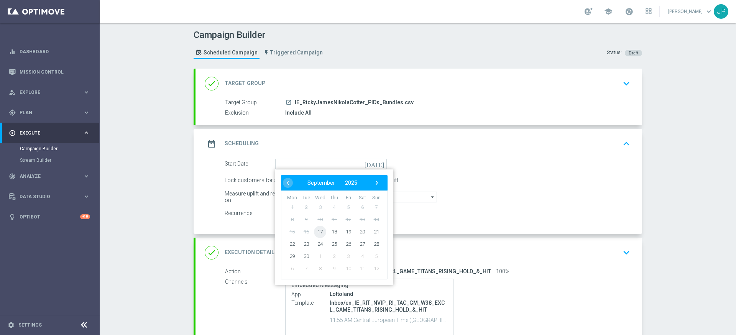
click at [324, 230] on span "17" at bounding box center [320, 231] width 12 height 12
type input "[DATE]"
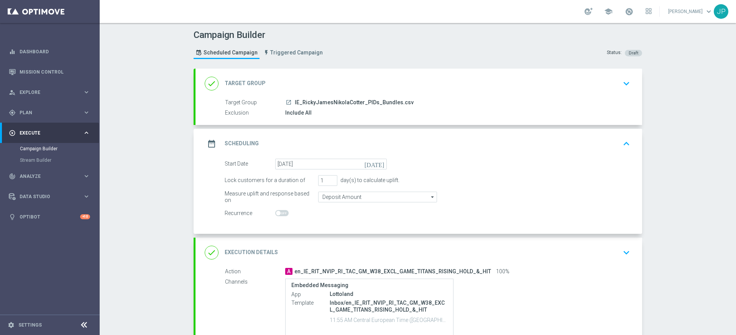
click at [497, 166] on div "Start Date [DATE] [DATE]" at bounding box center [427, 164] width 417 height 11
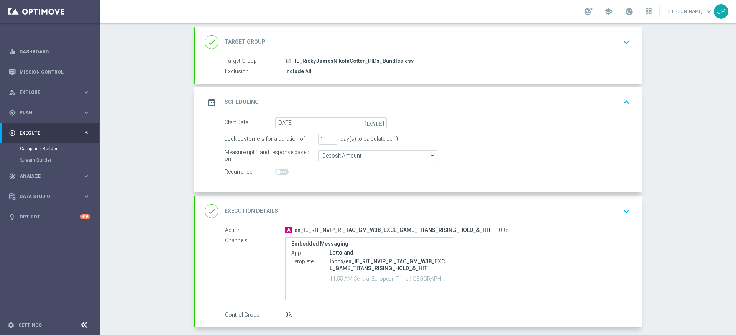
scroll to position [75, 0]
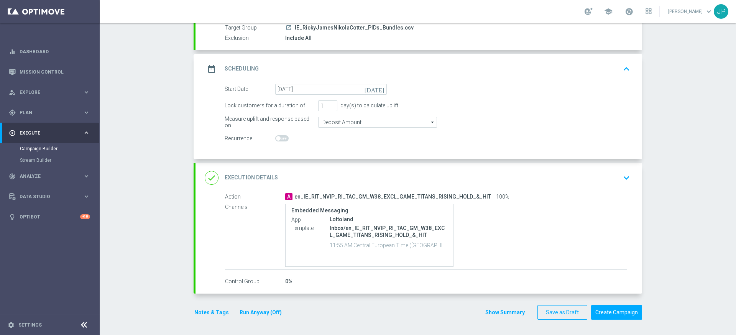
click at [589, 179] on div "done Execution Details keyboard_arrow_down" at bounding box center [419, 178] width 428 height 15
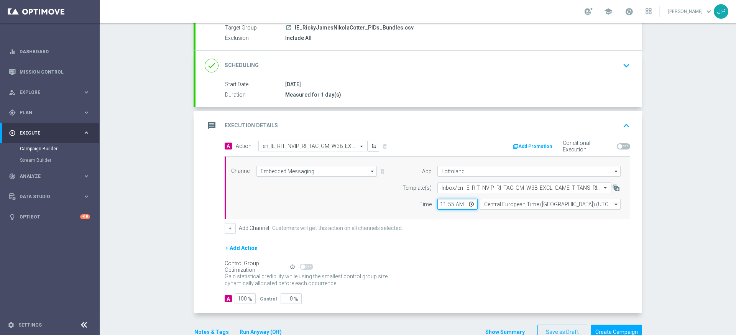
click at [442, 204] on input "11:55" at bounding box center [457, 204] width 40 height 11
type input "12:10"
click at [505, 240] on form "A Action Select action en_IE_RIT_NVIP_RI_TAC_GM_W38_EXCL_GAME_TITANS_RISING_HOL…" at bounding box center [428, 223] width 406 height 164
click at [612, 330] on button "Create Campaign" at bounding box center [616, 332] width 51 height 15
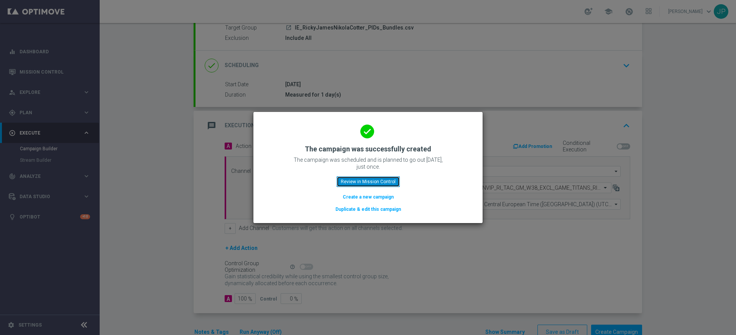
click at [381, 179] on button "Review in Mission Control" at bounding box center [368, 181] width 63 height 11
